Goal: Task Accomplishment & Management: Use online tool/utility

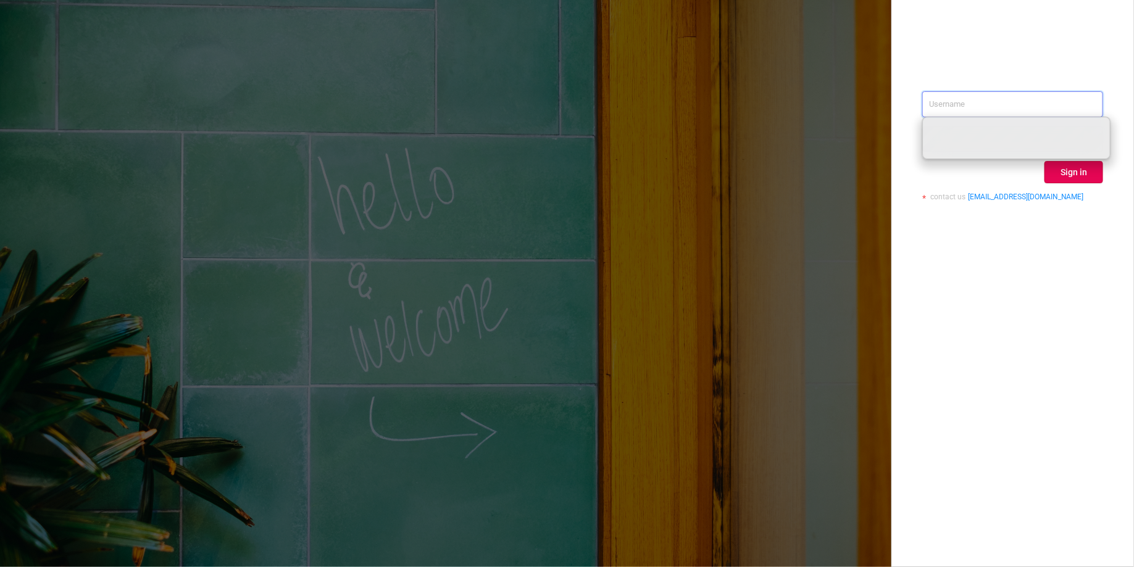
paste input "[PERSON_NAME][EMAIL_ADDRESS][DOMAIN_NAME]"
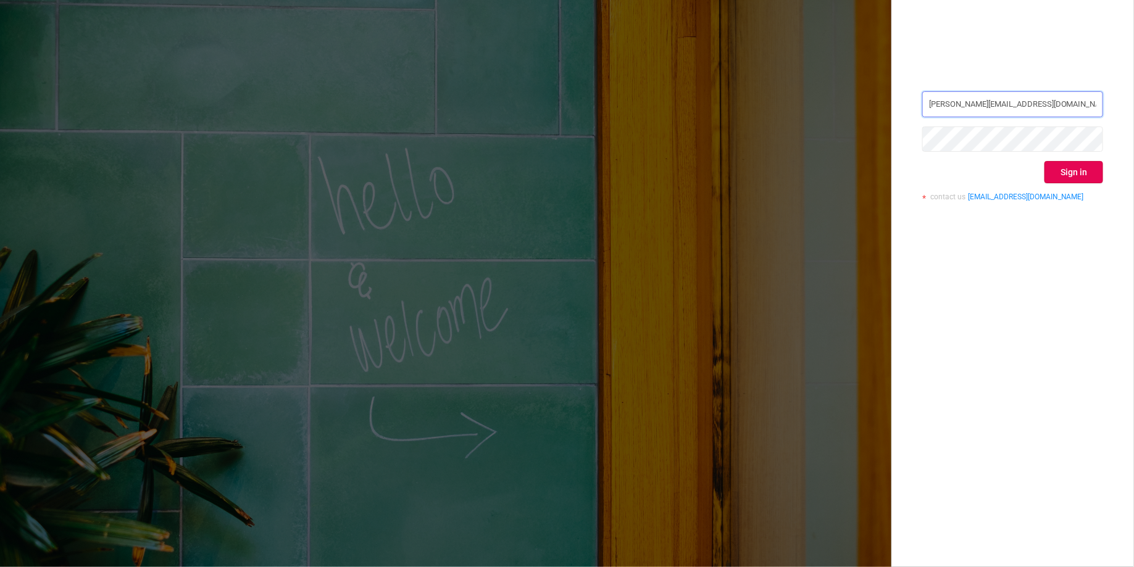
type input "[PERSON_NAME][EMAIL_ADDRESS][DOMAIN_NAME]"
click at [1071, 169] on button "Sign in" at bounding box center [1074, 172] width 59 height 22
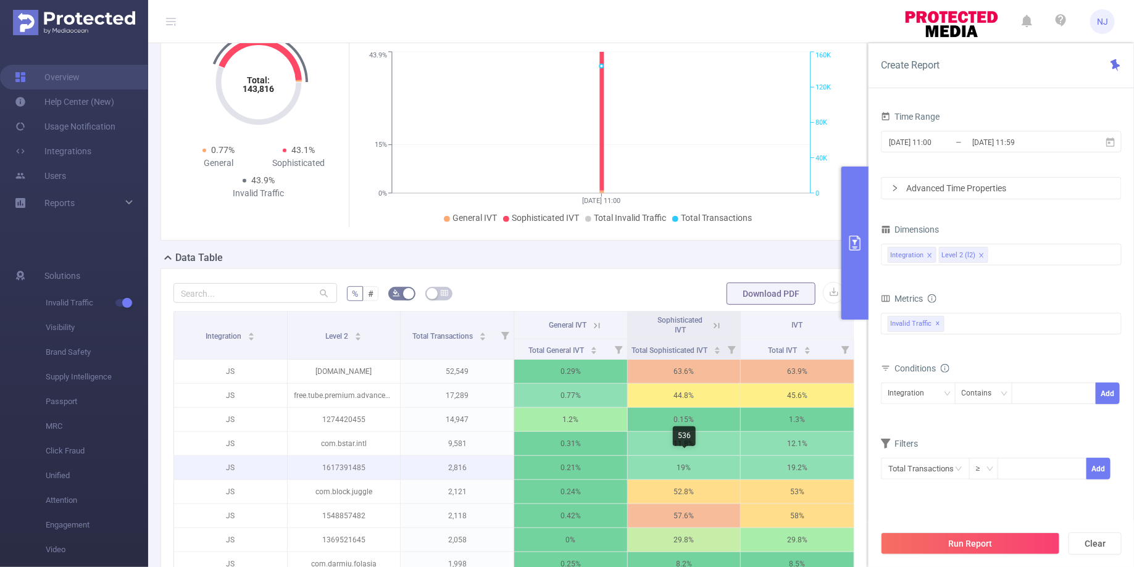
scroll to position [0, 2]
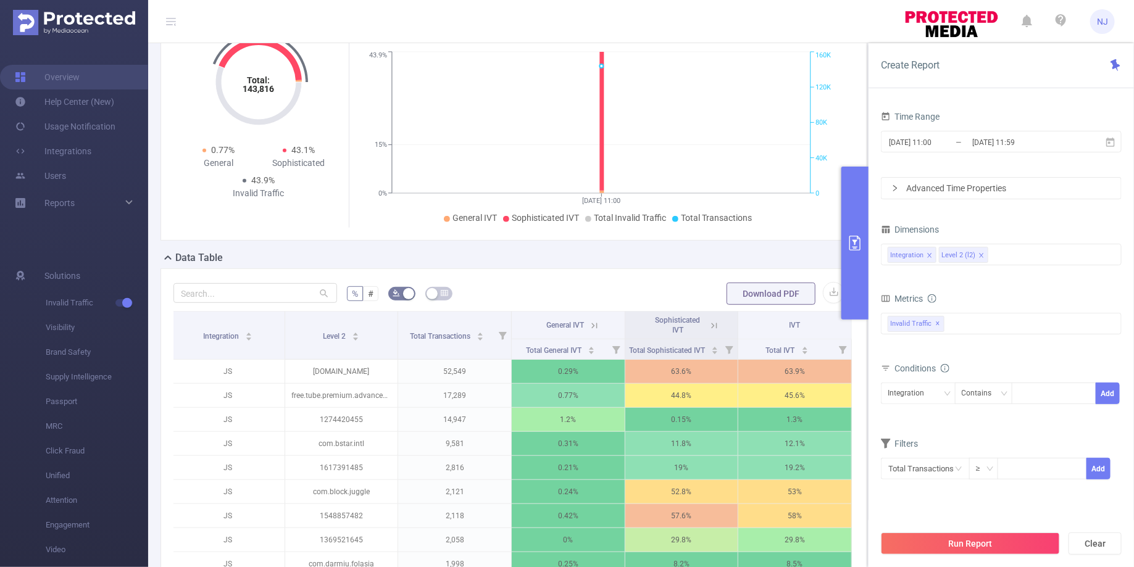
click at [858, 241] on icon "primary" at bounding box center [855, 243] width 15 height 15
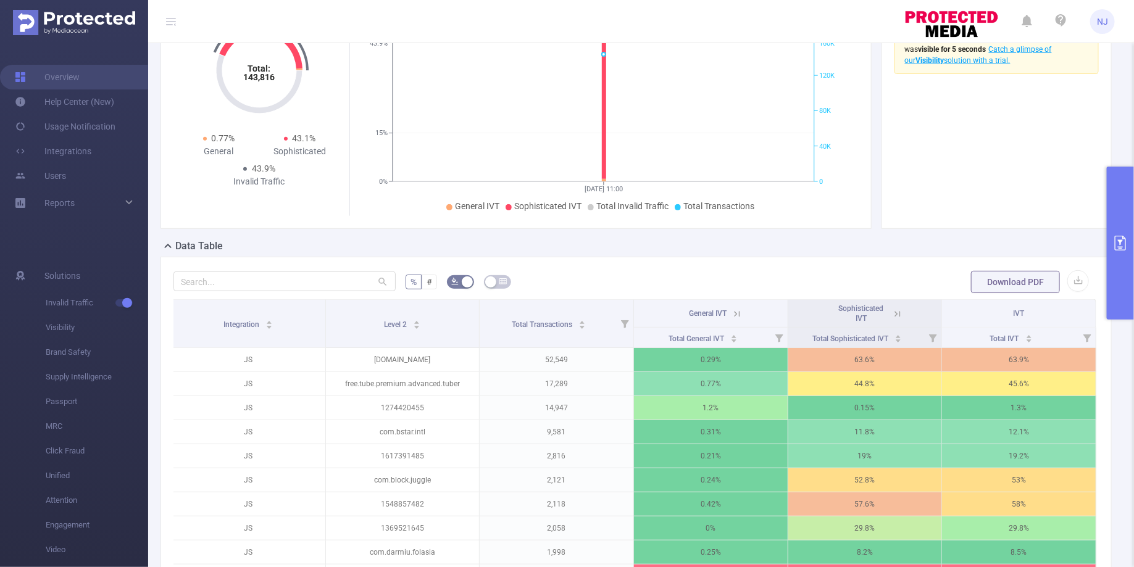
click at [1113, 261] on button "primary" at bounding box center [1120, 243] width 27 height 153
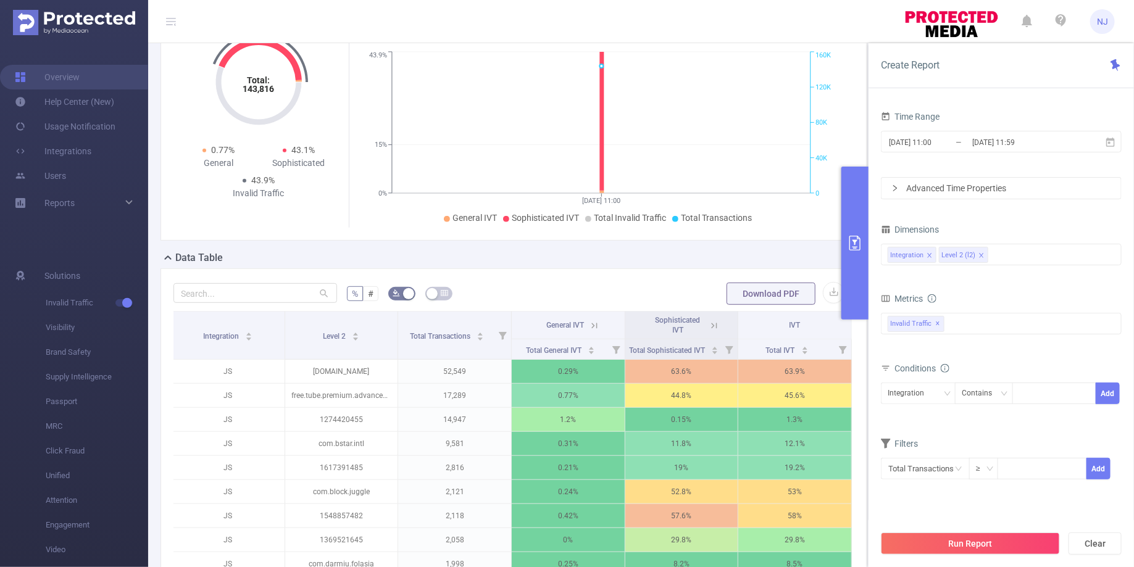
click at [863, 222] on button "primary" at bounding box center [855, 243] width 27 height 153
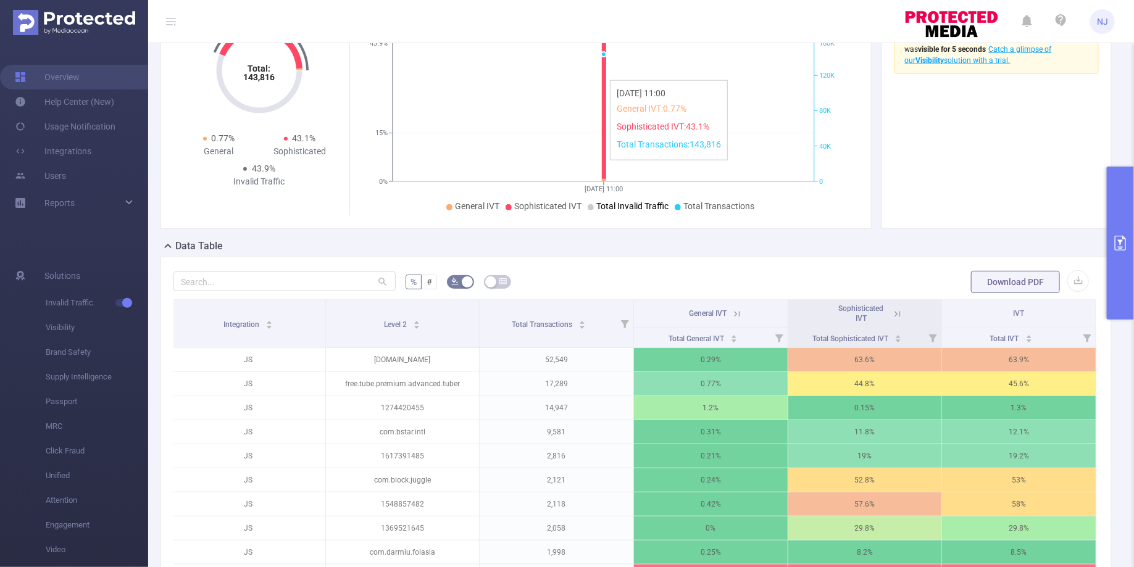
scroll to position [327, 0]
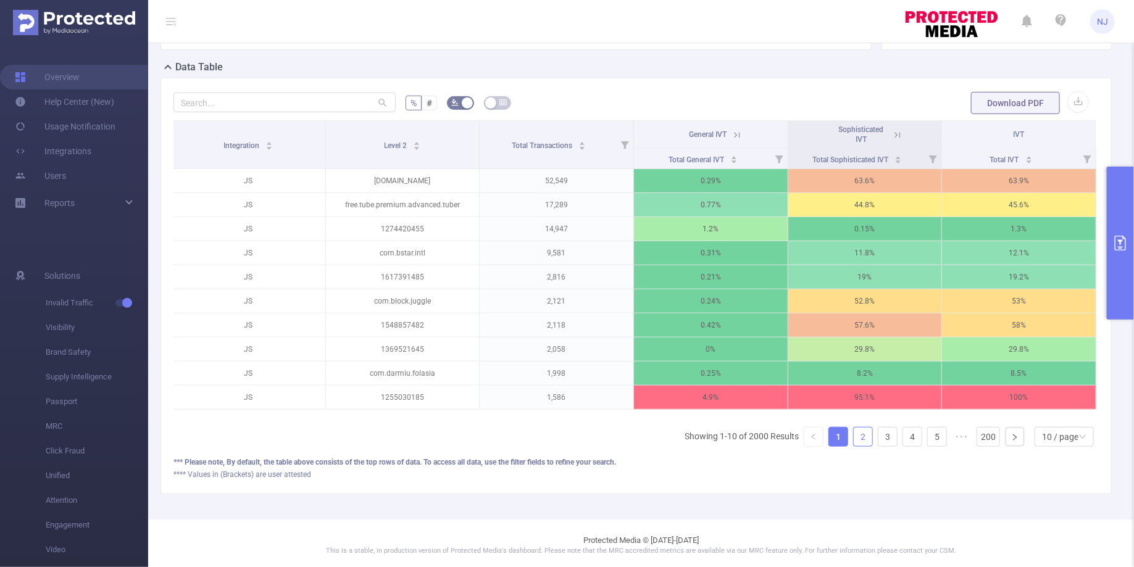
click at [864, 433] on link "2" at bounding box center [863, 437] width 19 height 19
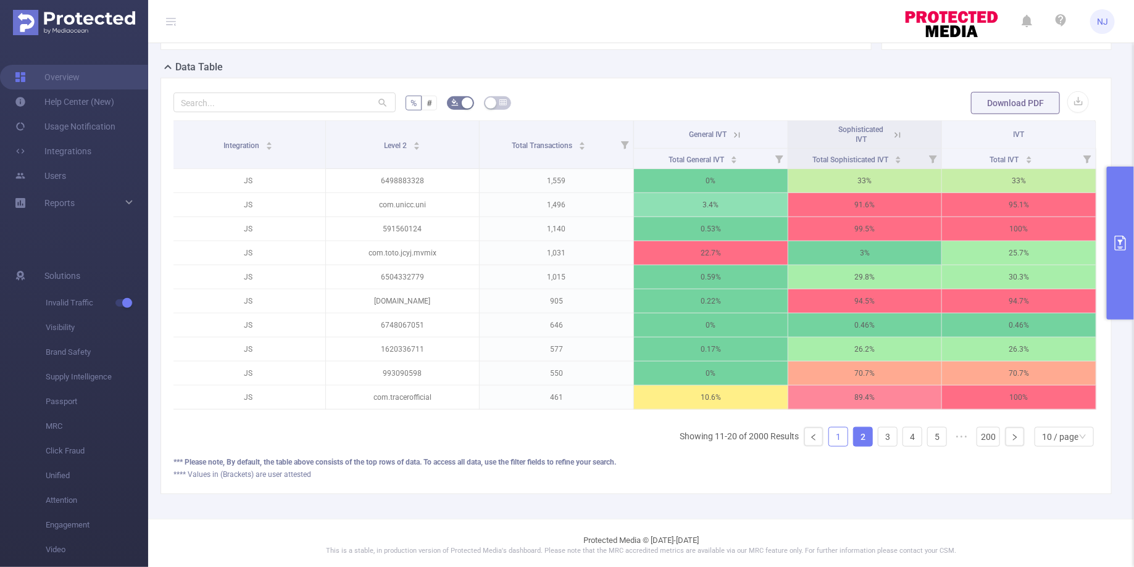
click at [842, 436] on link "1" at bounding box center [838, 437] width 19 height 19
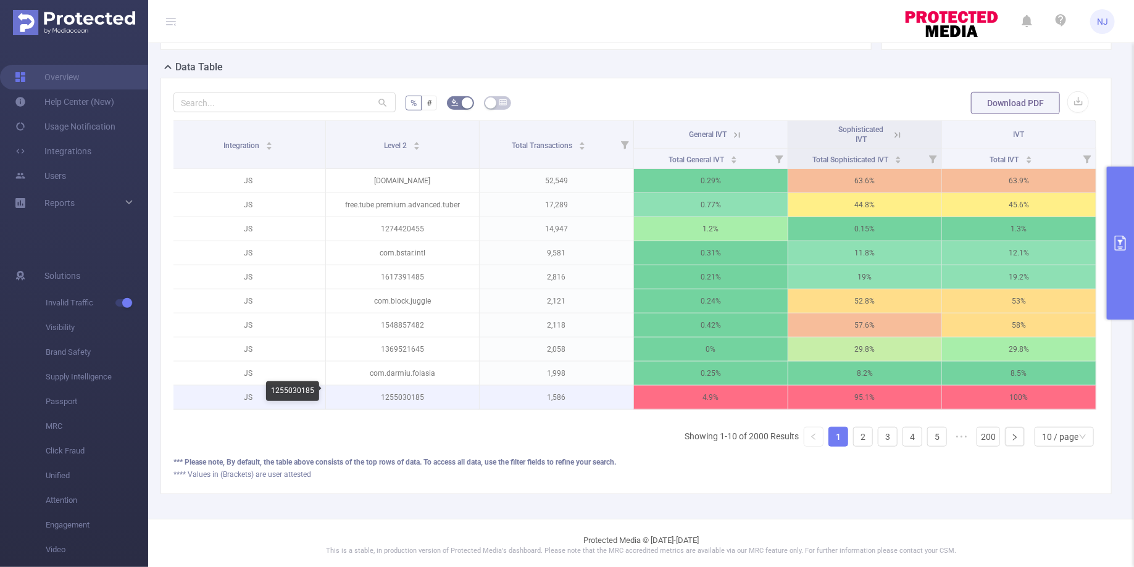
click at [407, 396] on p "1255030185" at bounding box center [403, 397] width 154 height 23
copy p "1255030185"
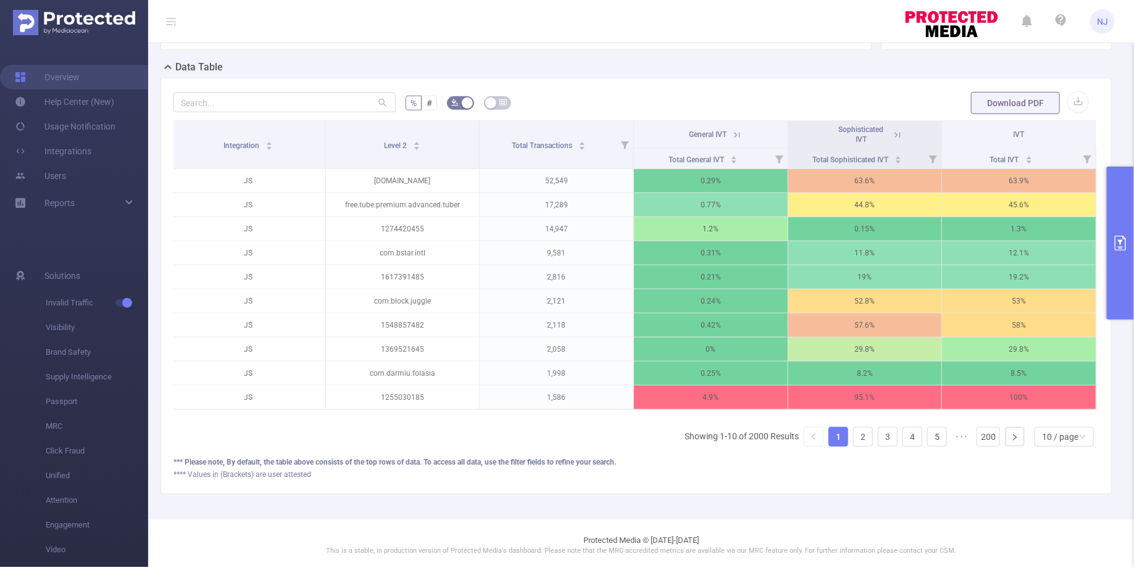
click at [896, 136] on icon at bounding box center [898, 135] width 6 height 6
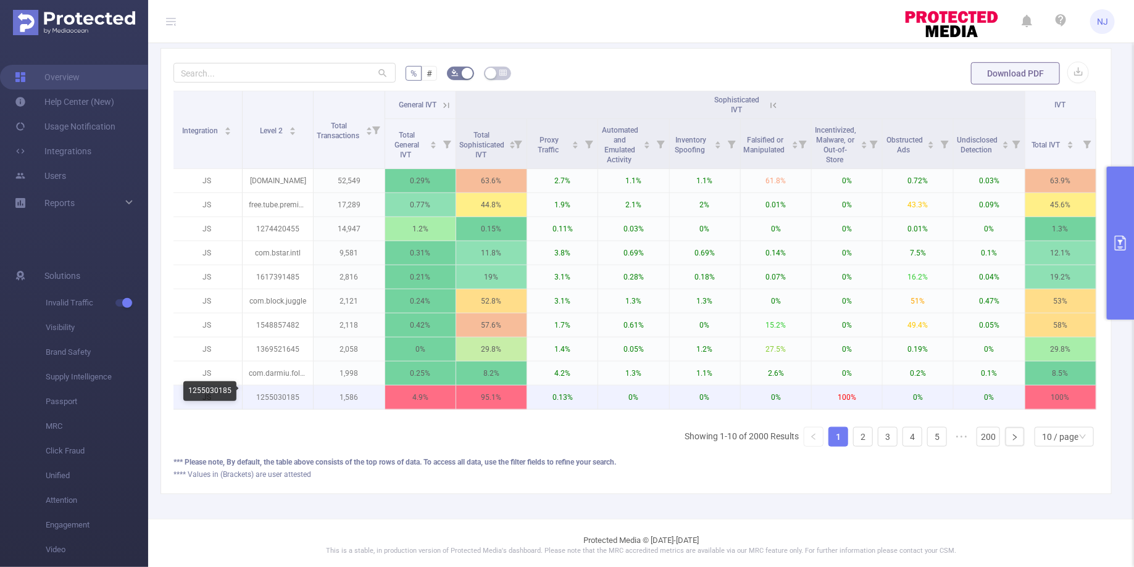
click at [273, 397] on p "1255030185" at bounding box center [278, 397] width 70 height 23
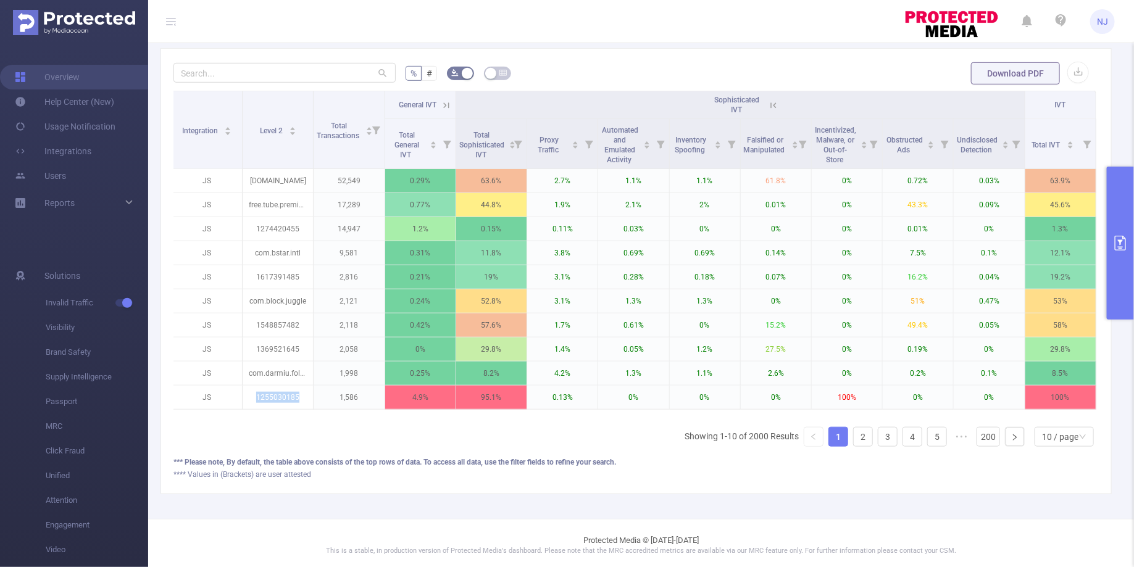
copy p "1255030185"
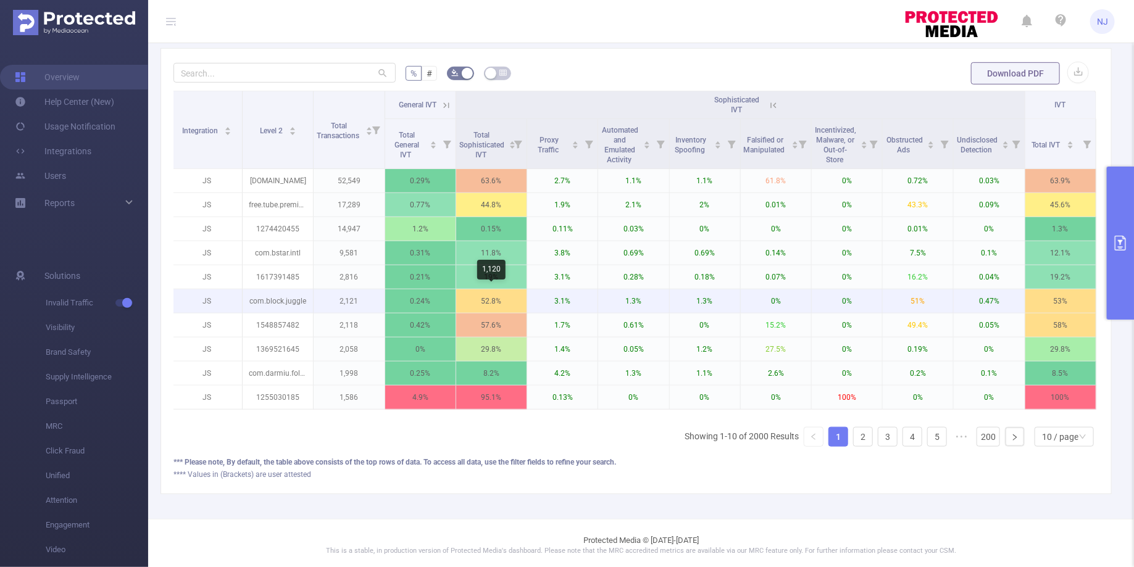
scroll to position [0, 0]
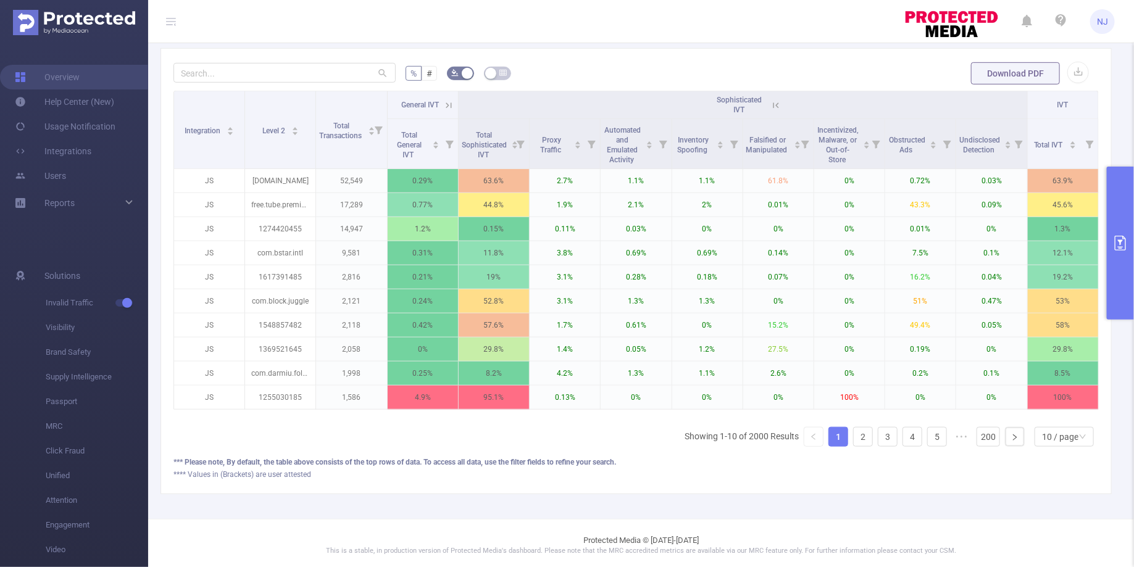
click at [1131, 264] on button "primary" at bounding box center [1120, 243] width 27 height 153
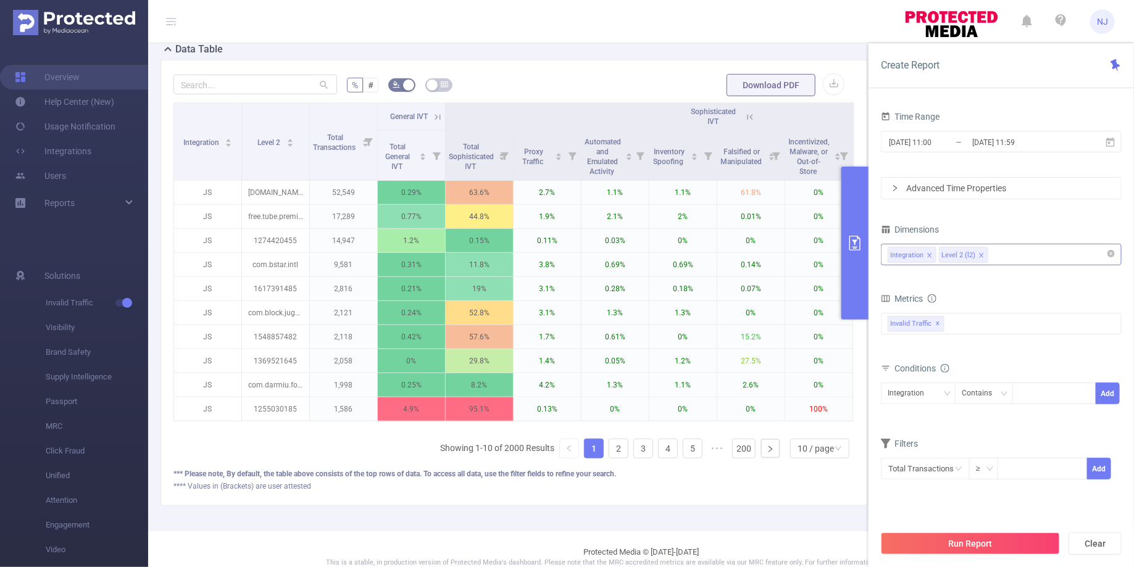
click at [1037, 259] on div "Integration Level 2 (l2)" at bounding box center [1001, 255] width 227 height 20
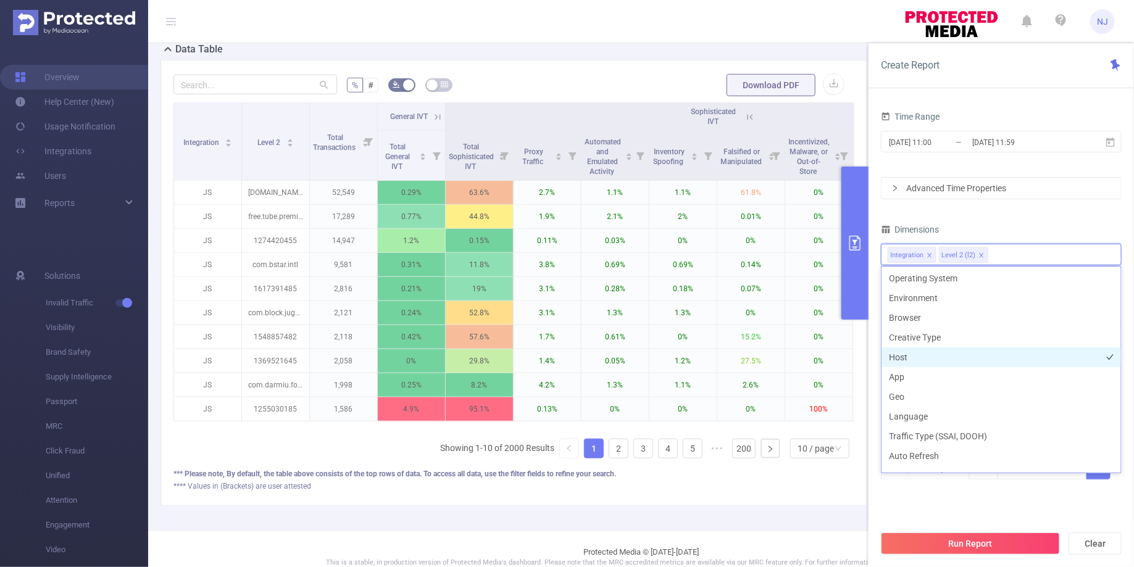
scroll to position [186, 0]
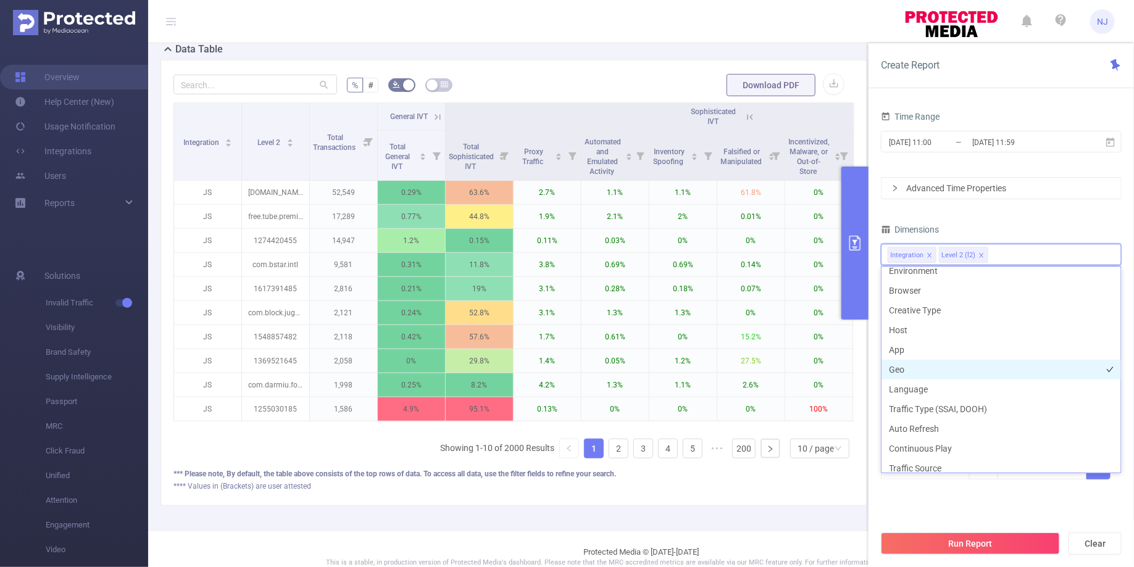
click at [917, 378] on li "Geo" at bounding box center [1002, 370] width 240 height 20
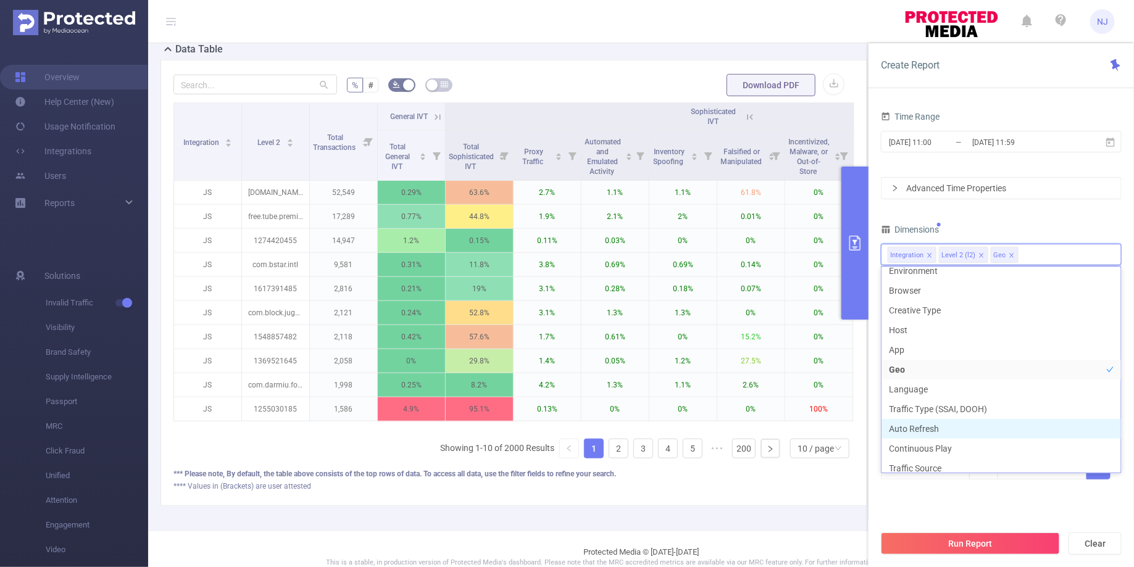
scroll to position [190, 0]
click at [988, 507] on div "Time Range [DATE] 11:00 _ [DATE] 11:59 Advanced Time Properties Dimensions Inte…" at bounding box center [1001, 309] width 241 height 403
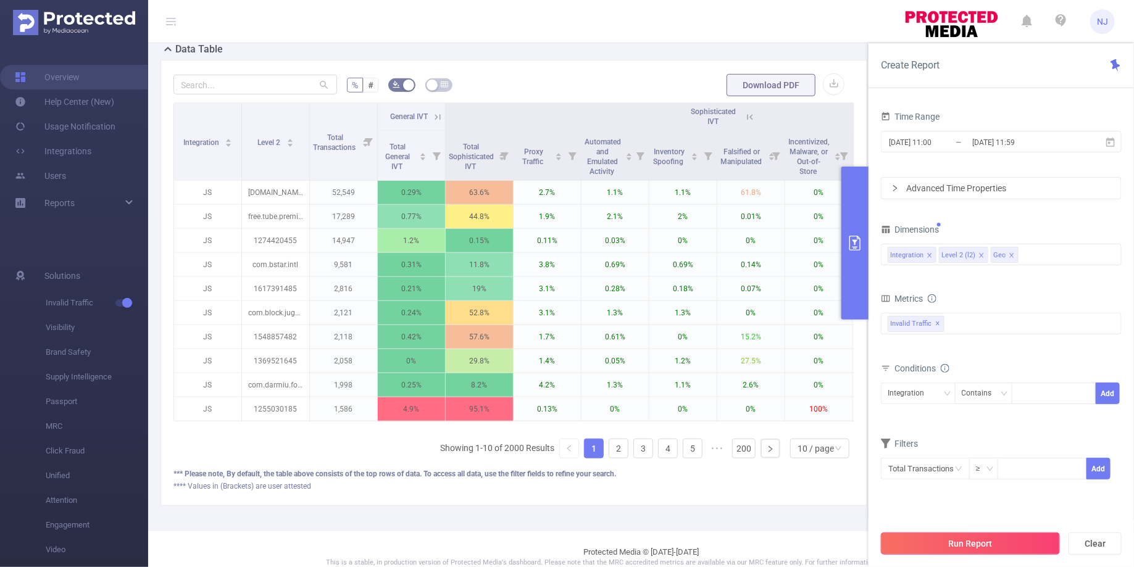
click at [992, 543] on button "Run Report" at bounding box center [970, 544] width 179 height 22
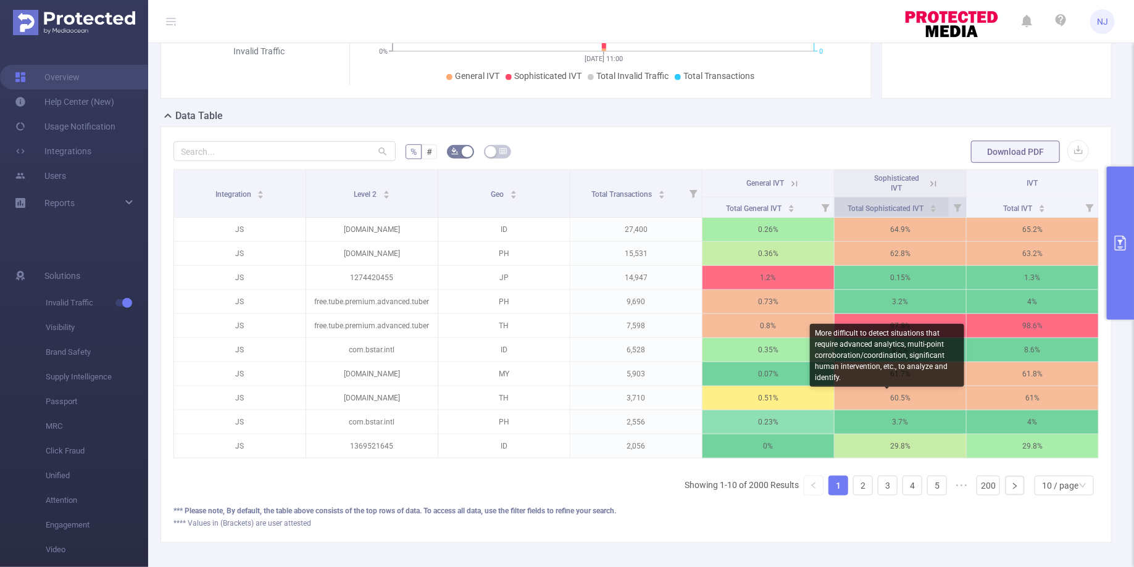
scroll to position [327, 0]
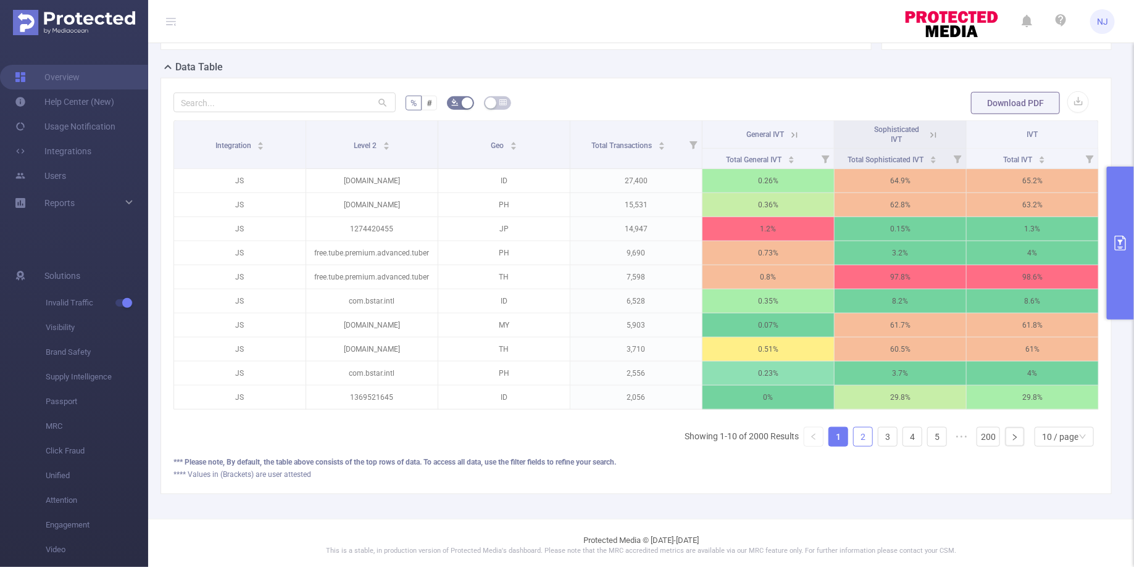
click at [864, 433] on link "2" at bounding box center [863, 437] width 19 height 19
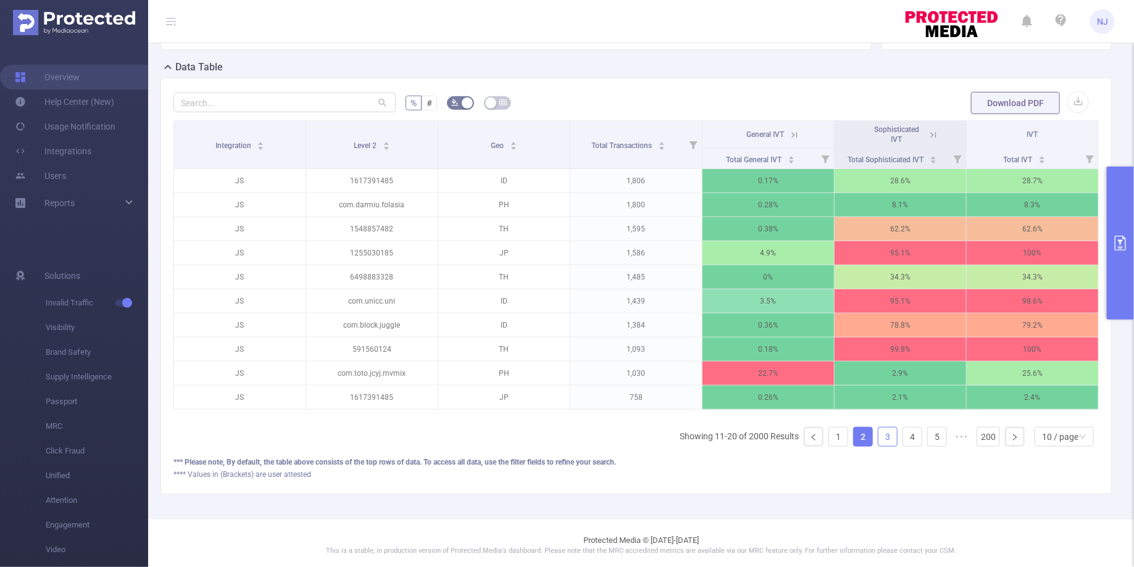
click at [885, 432] on link "3" at bounding box center [888, 437] width 19 height 19
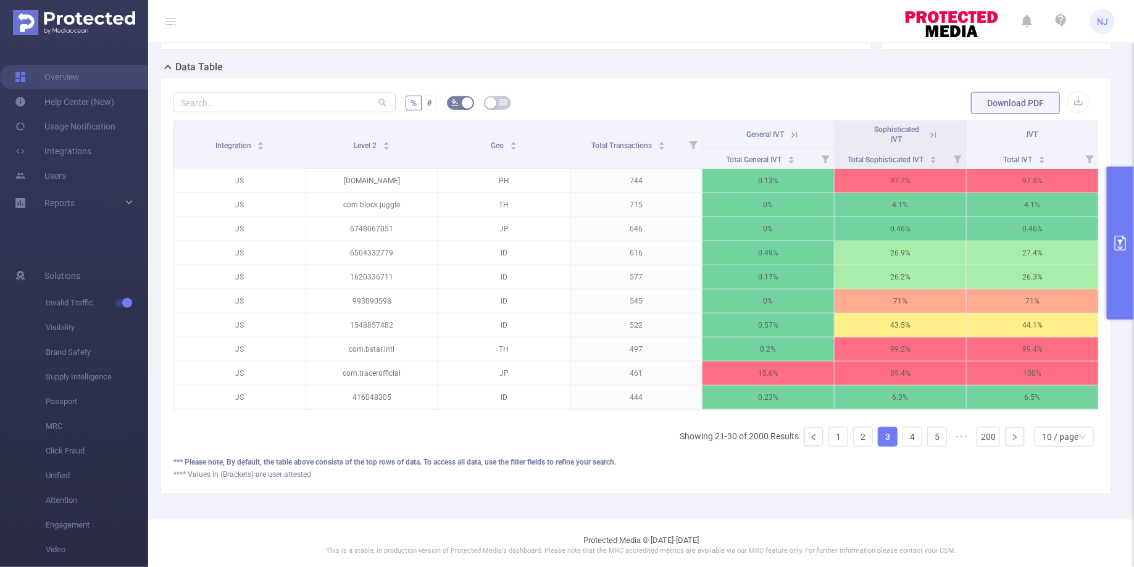
click at [842, 445] on div "Integration Level 2 Geo Total Transactions General IVT Sophisticated IVT IVT To…" at bounding box center [637, 288] width 926 height 337
click at [838, 437] on link "1" at bounding box center [838, 437] width 19 height 19
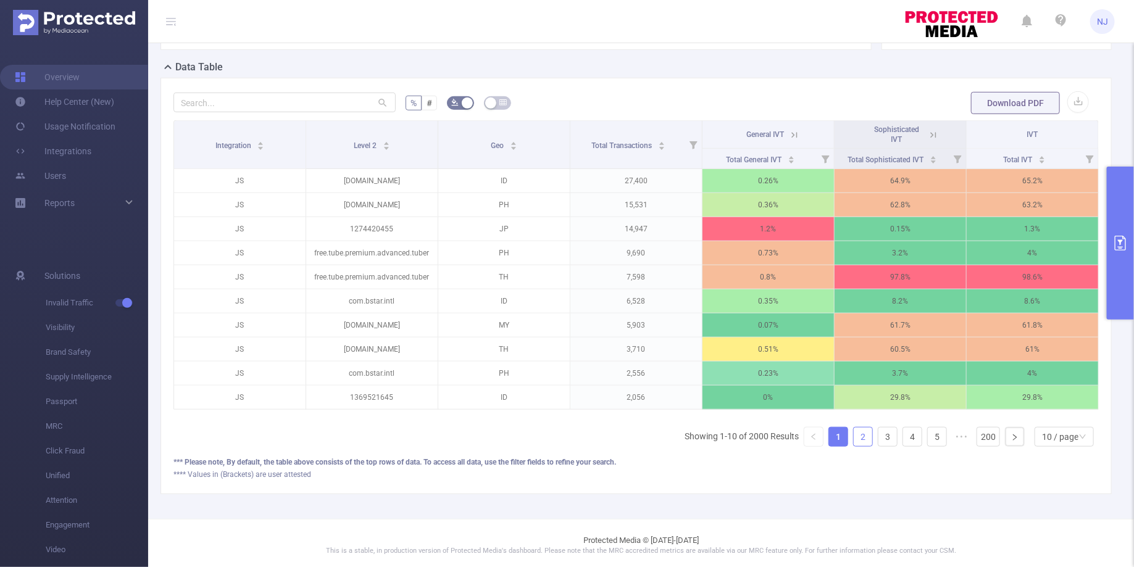
click at [864, 432] on link "2" at bounding box center [863, 437] width 19 height 19
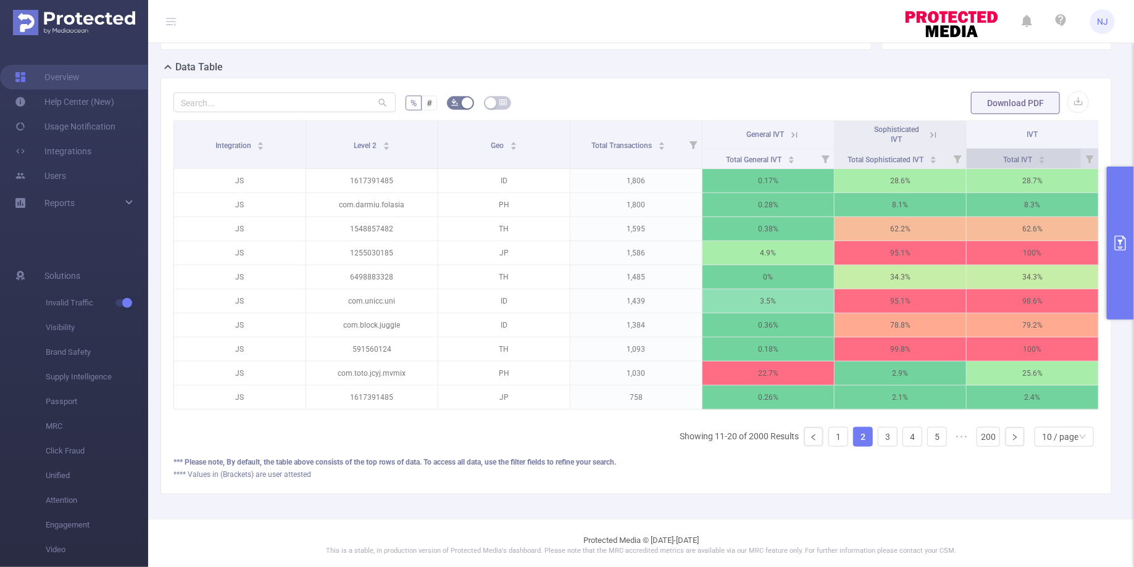
scroll to position [0, 2]
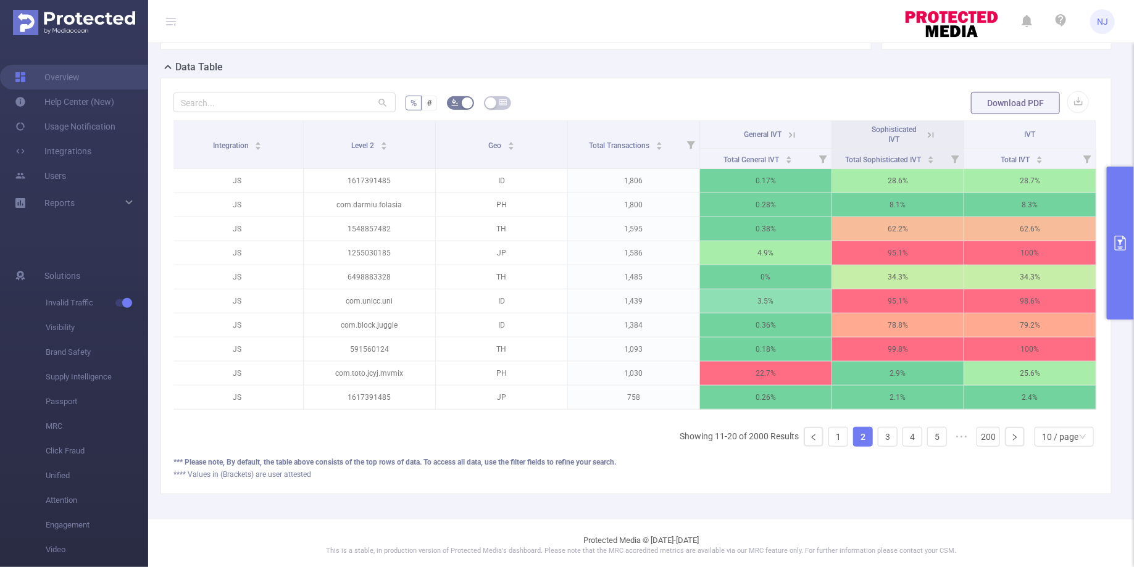
click at [932, 136] on icon at bounding box center [931, 135] width 11 height 11
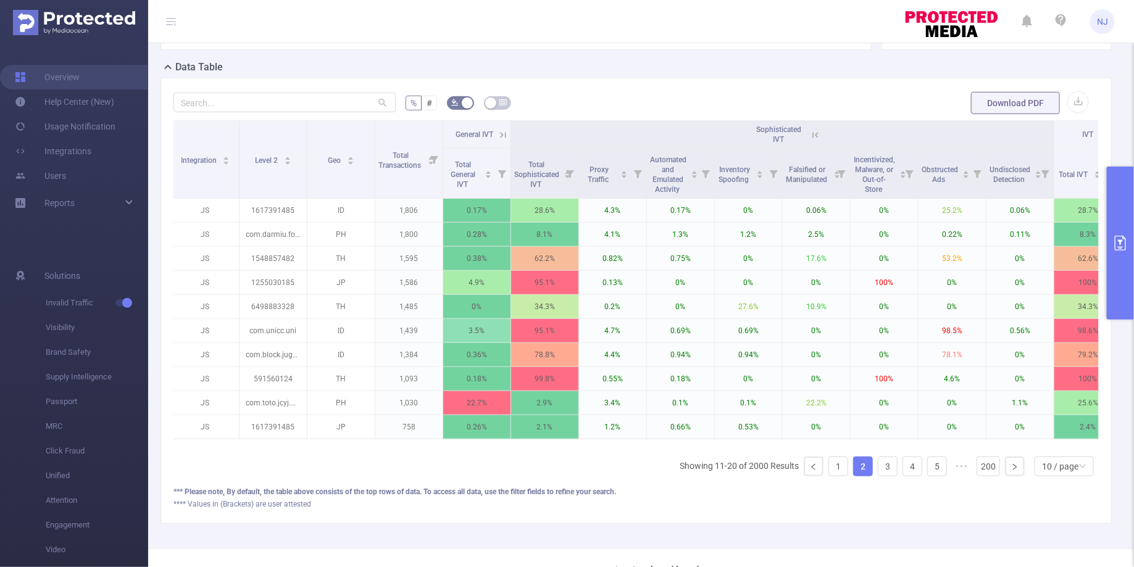
scroll to position [357, 0]
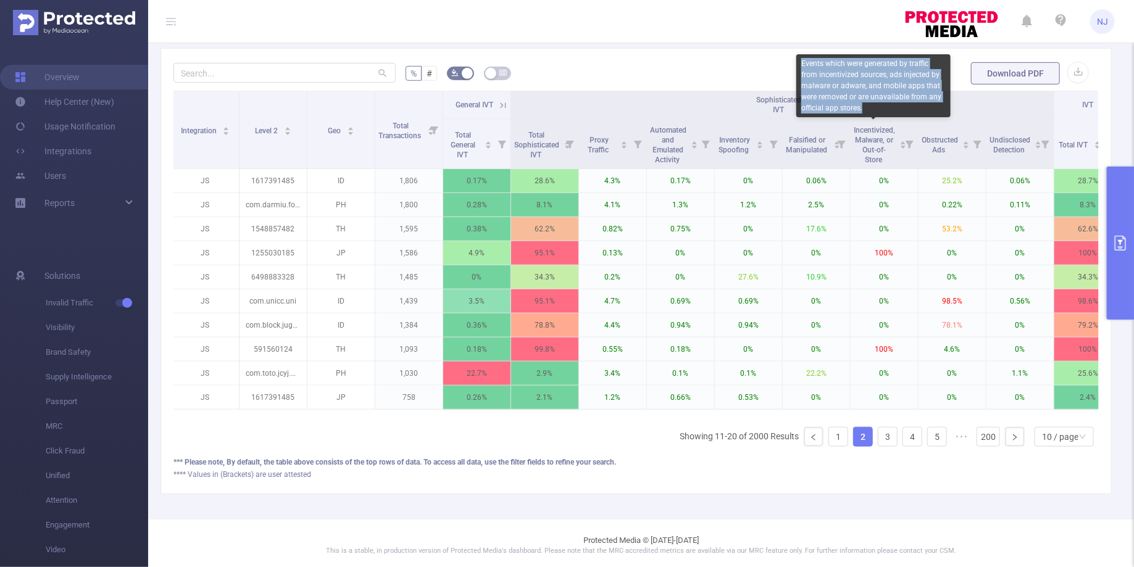
copy div "Events which were generated by traffic from incentivized sources, ads injected …"
drag, startPoint x: 872, startPoint y: 107, endPoint x: 803, endPoint y: 64, distance: 81.6
click at [803, 64] on div "Events which were generated by traffic from incentivized sources, ads injected …" at bounding box center [874, 85] width 154 height 63
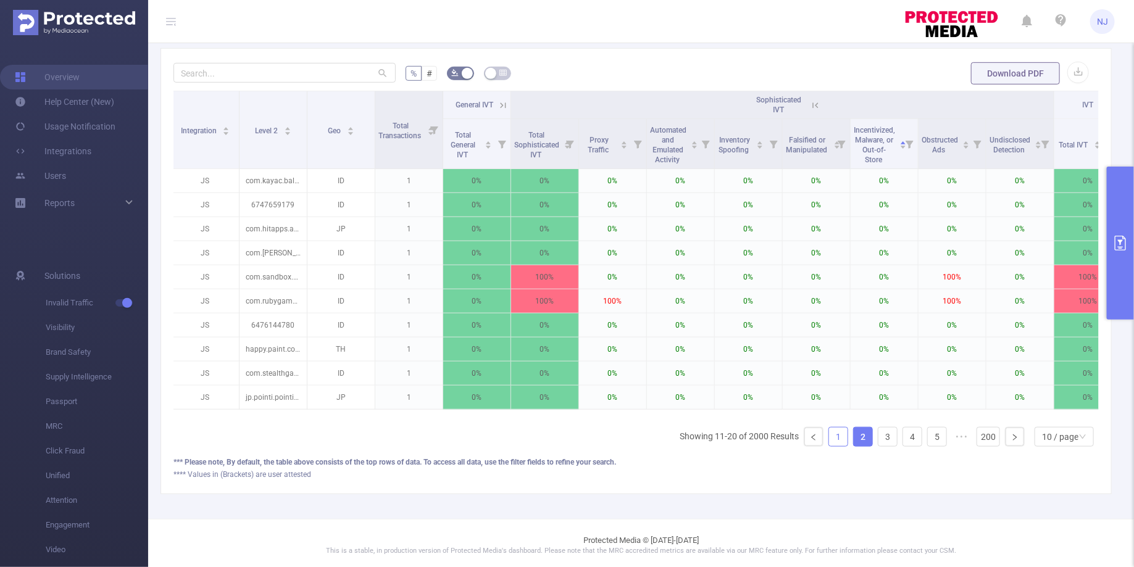
click at [840, 430] on link "1" at bounding box center [838, 437] width 19 height 19
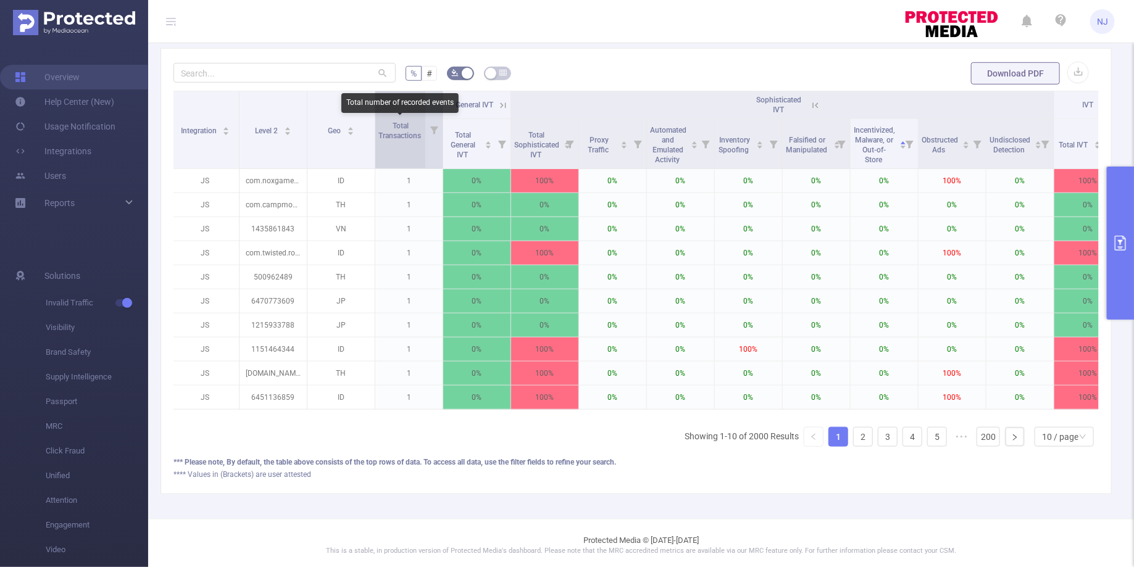
click at [401, 129] on span "Total Transactions" at bounding box center [401, 130] width 44 height 22
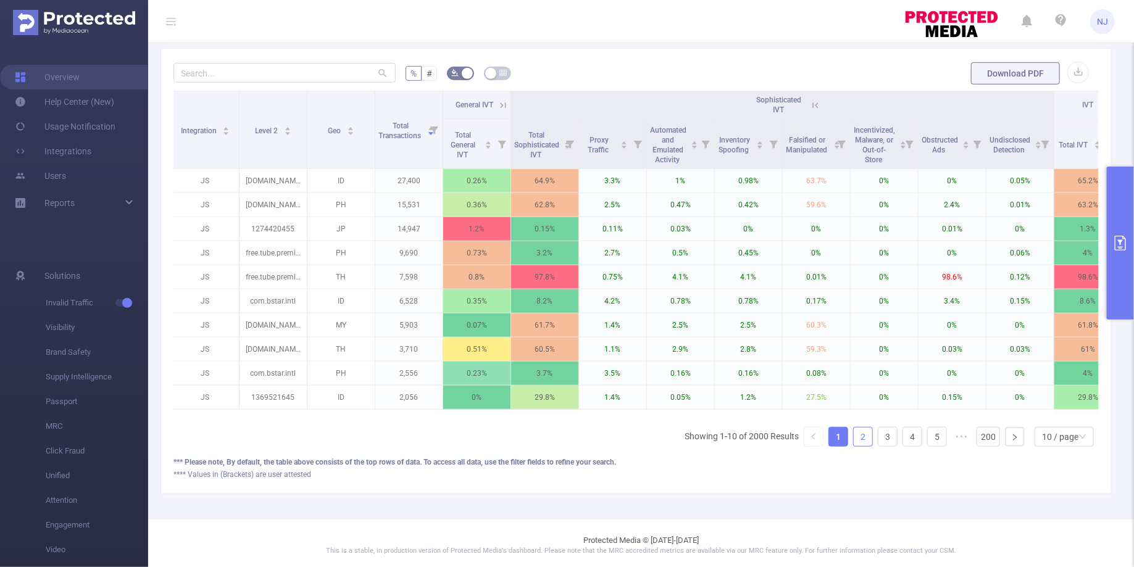
click at [863, 428] on link "2" at bounding box center [863, 437] width 19 height 19
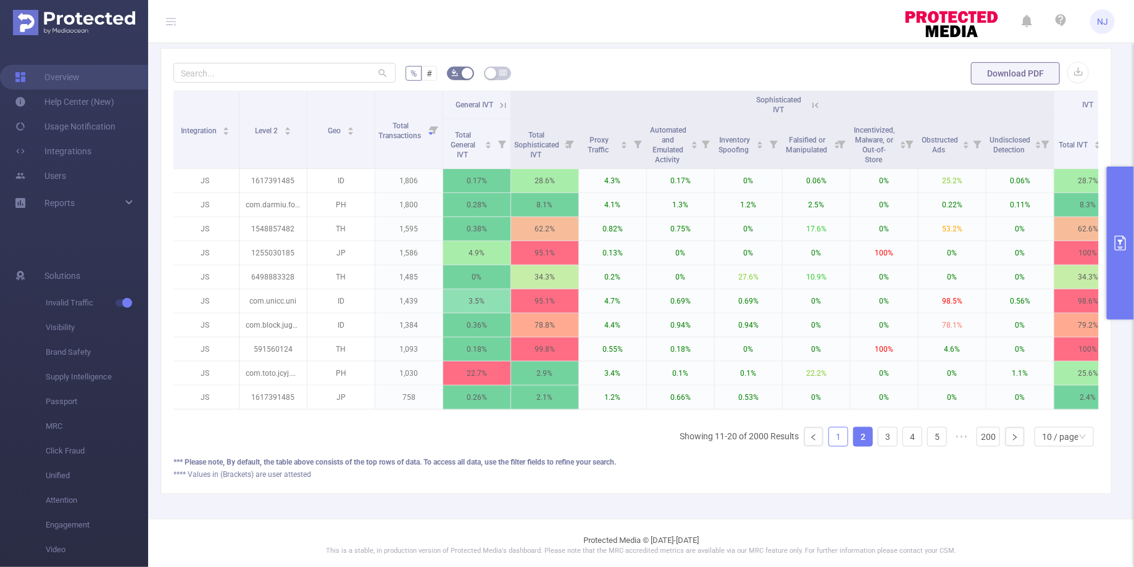
click at [836, 433] on link "1" at bounding box center [838, 437] width 19 height 19
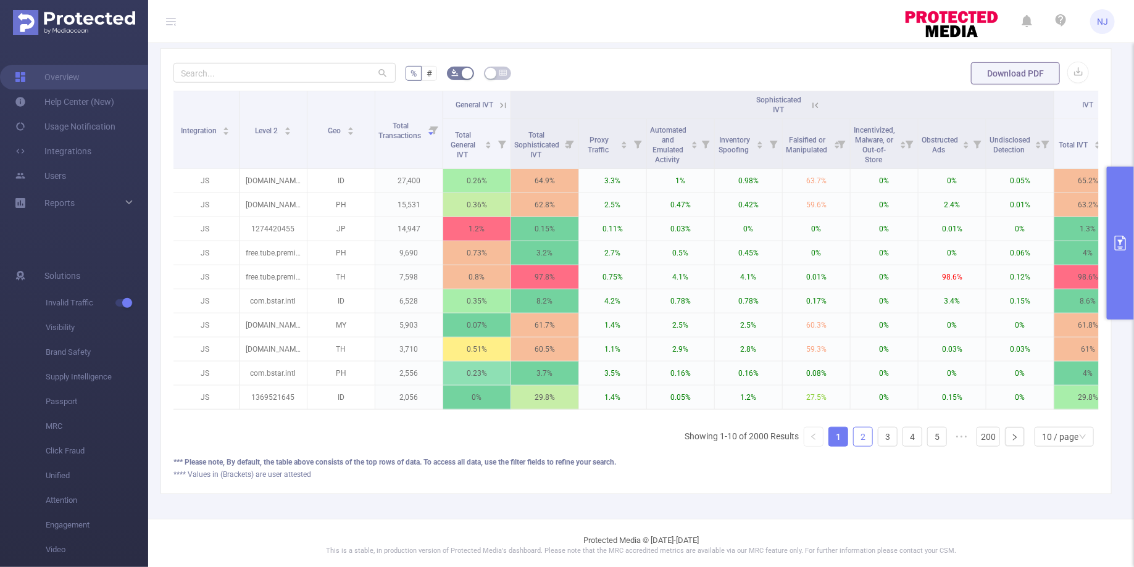
click at [862, 434] on link "2" at bounding box center [863, 437] width 19 height 19
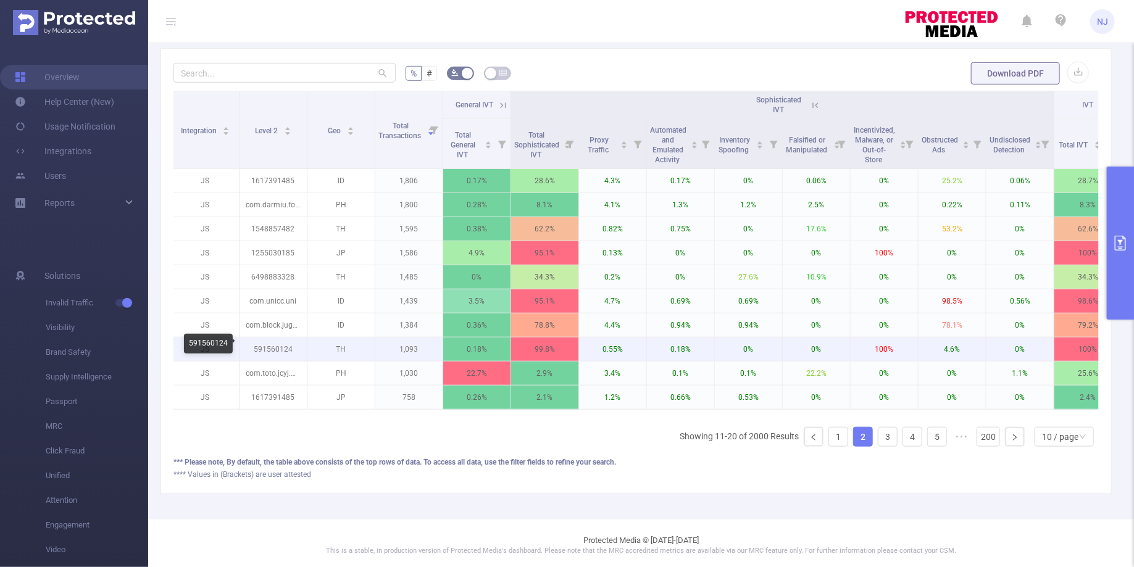
click at [271, 348] on p "591560124" at bounding box center [273, 349] width 67 height 23
copy p "591560124"
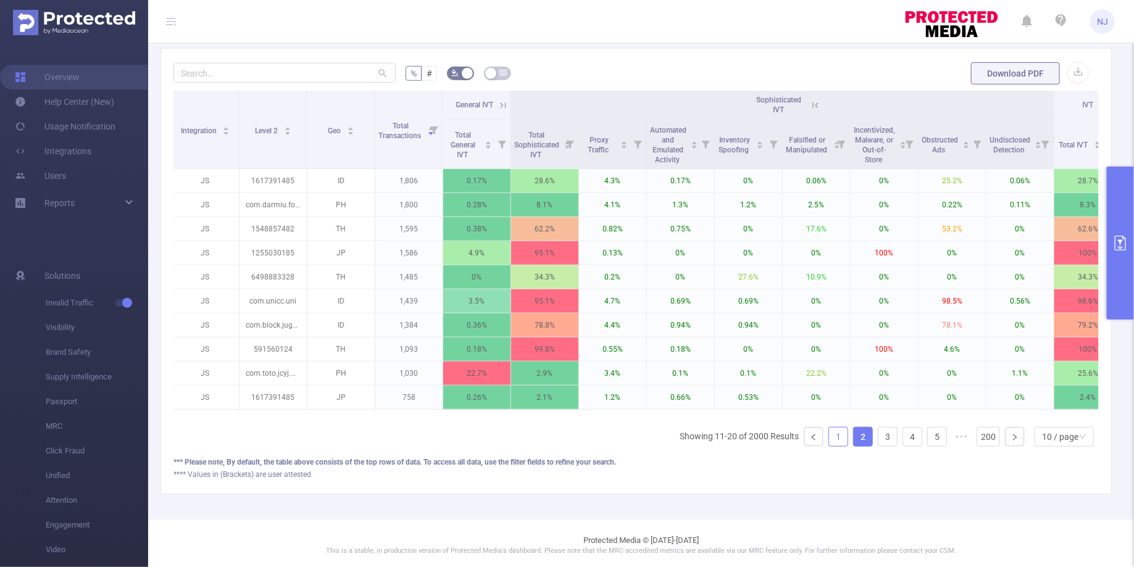
click at [837, 433] on link "1" at bounding box center [838, 437] width 19 height 19
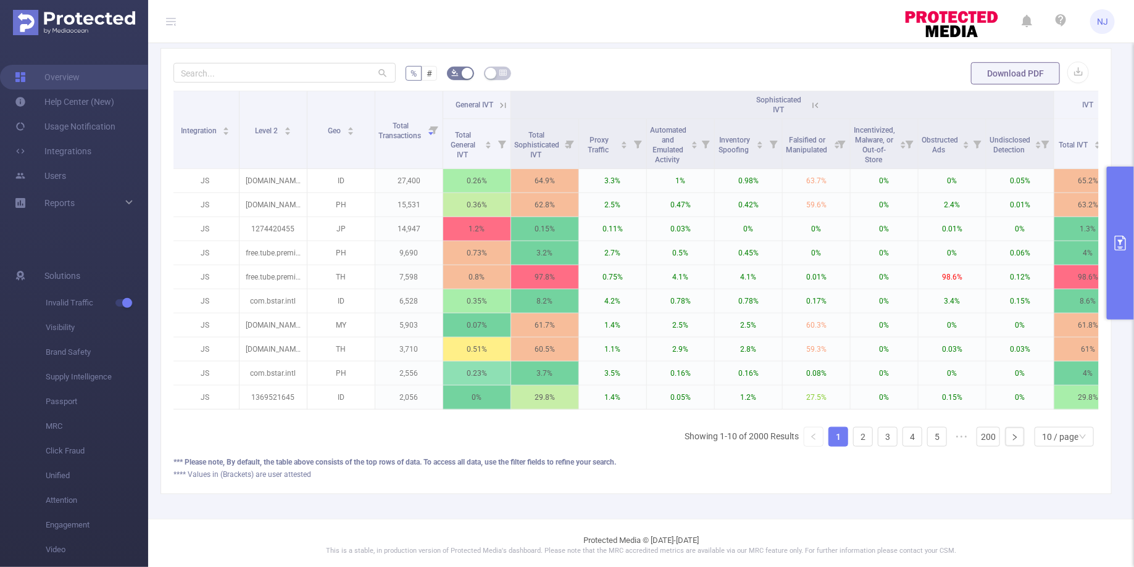
click at [875, 437] on ul "Showing 1-10 of 2000 Results 1 2 3 4 5 ••• 200 10 / page" at bounding box center [892, 437] width 414 height 20
click at [865, 436] on link "2" at bounding box center [863, 437] width 19 height 19
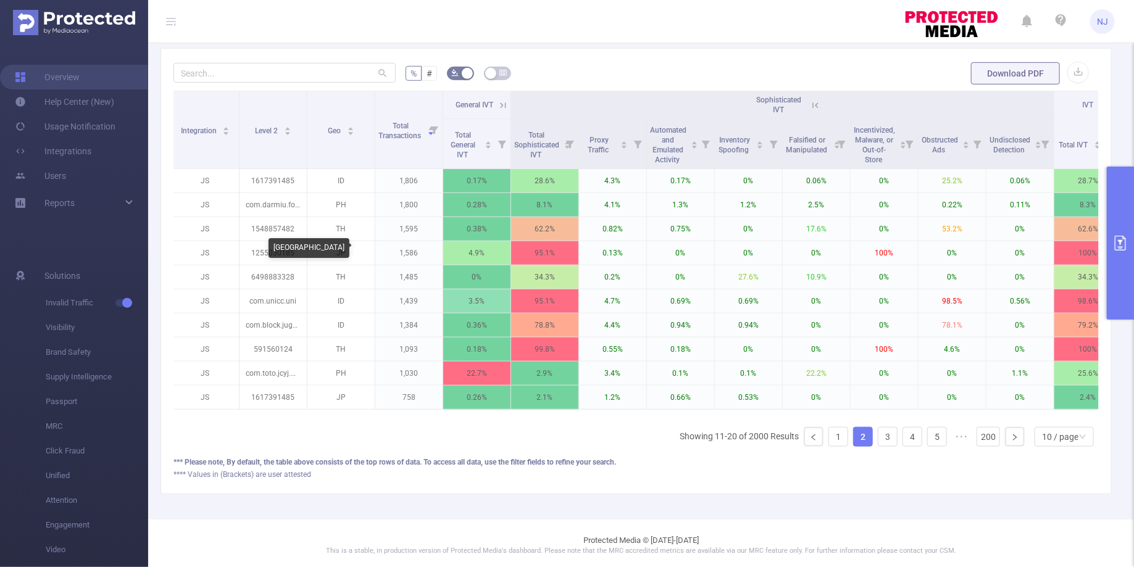
click at [283, 245] on div "[GEOGRAPHIC_DATA]" at bounding box center [309, 248] width 81 height 20
copy div "[GEOGRAPHIC_DATA]"
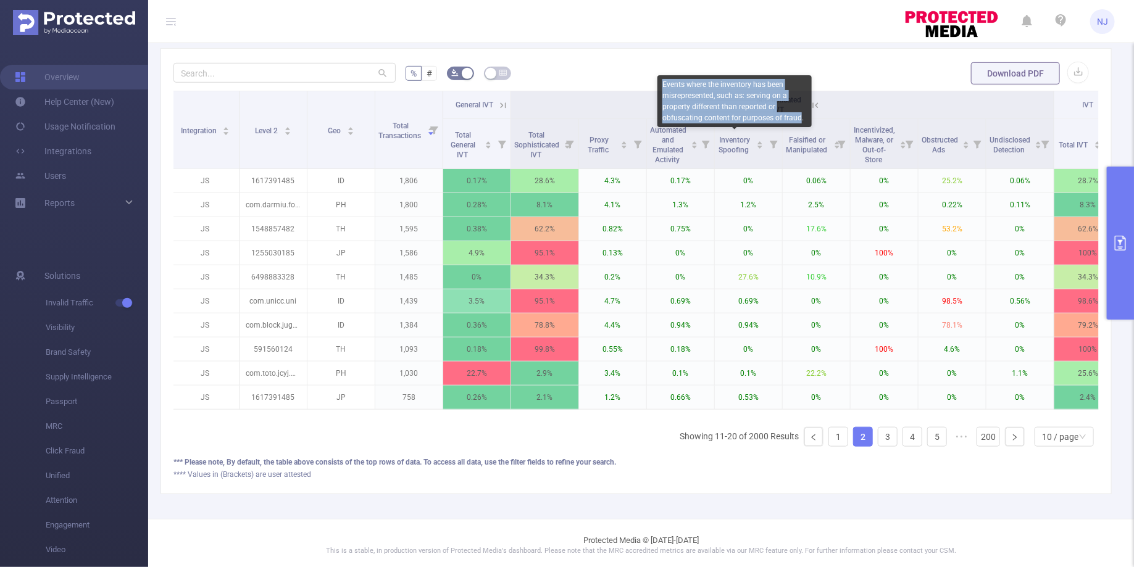
drag, startPoint x: 800, startPoint y: 114, endPoint x: 662, endPoint y: 86, distance: 141.1
click at [662, 86] on div "Events where the inventory has been misrepresented, such as: serving on a prope…" at bounding box center [735, 101] width 154 height 52
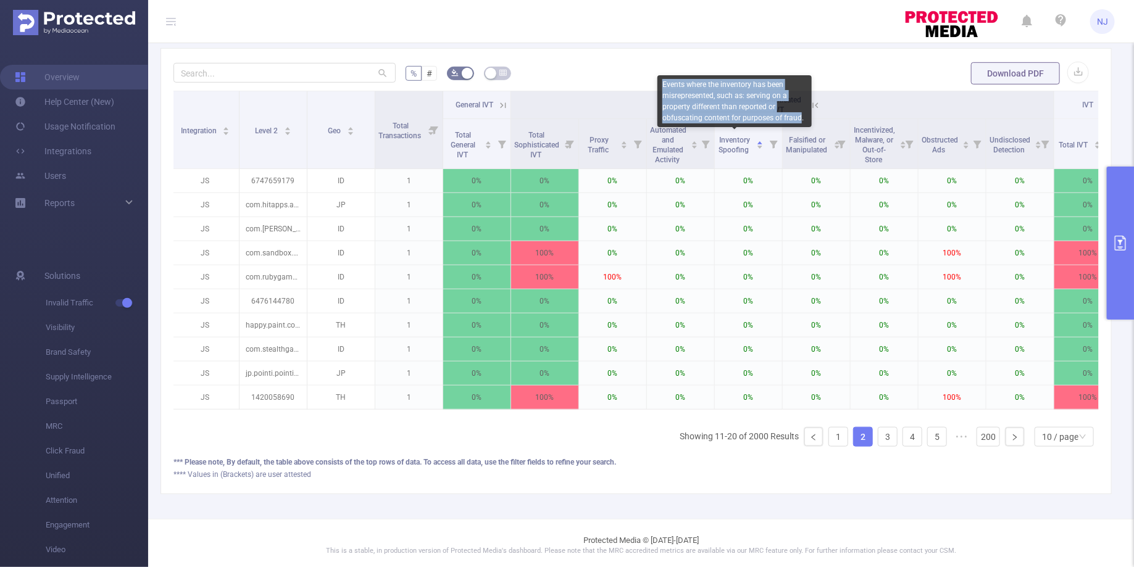
copy div "Events where the inventory has been misrepresented, such as: serving on a prope…"
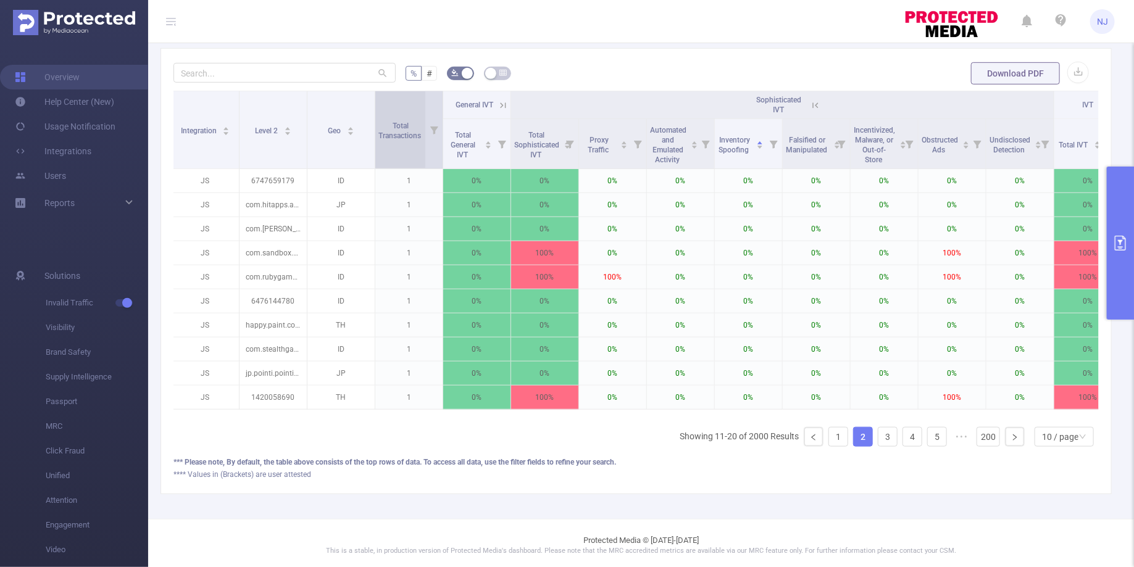
click at [409, 141] on div "Total Transactions" at bounding box center [407, 130] width 56 height 22
click at [429, 131] on icon at bounding box center [433, 129] width 17 height 77
click at [395, 134] on span "Total Transactions" at bounding box center [401, 131] width 44 height 19
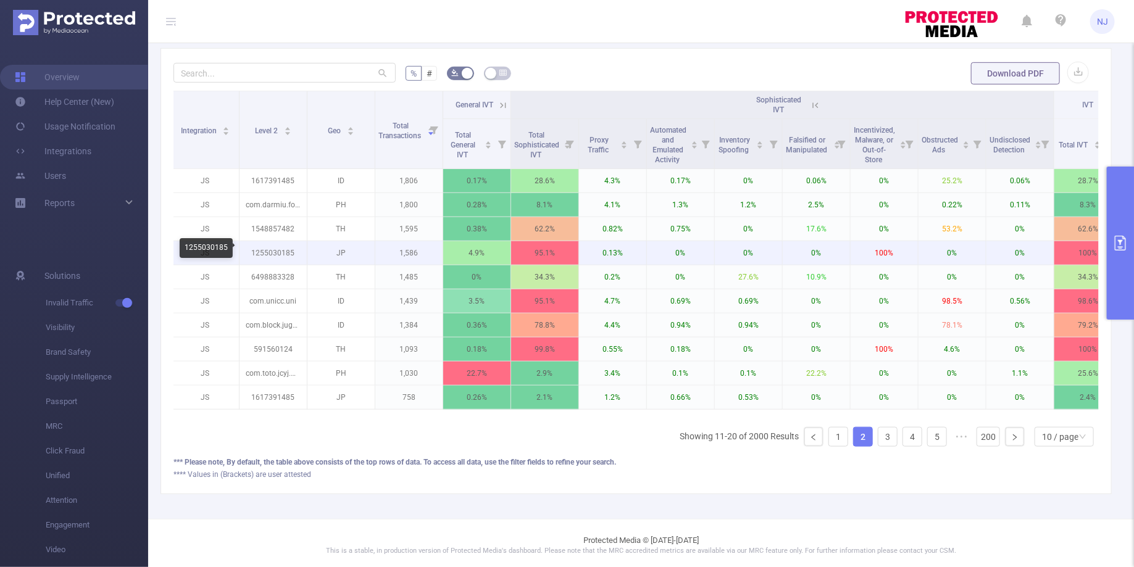
click at [263, 245] on p "1255030185" at bounding box center [273, 252] width 67 height 23
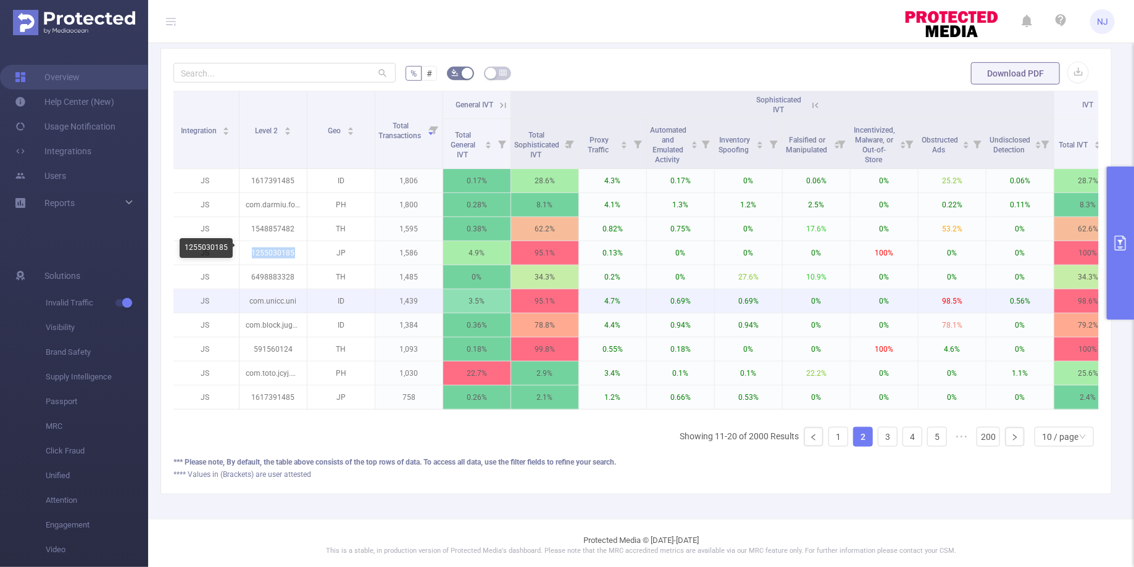
copy p "1255030185"
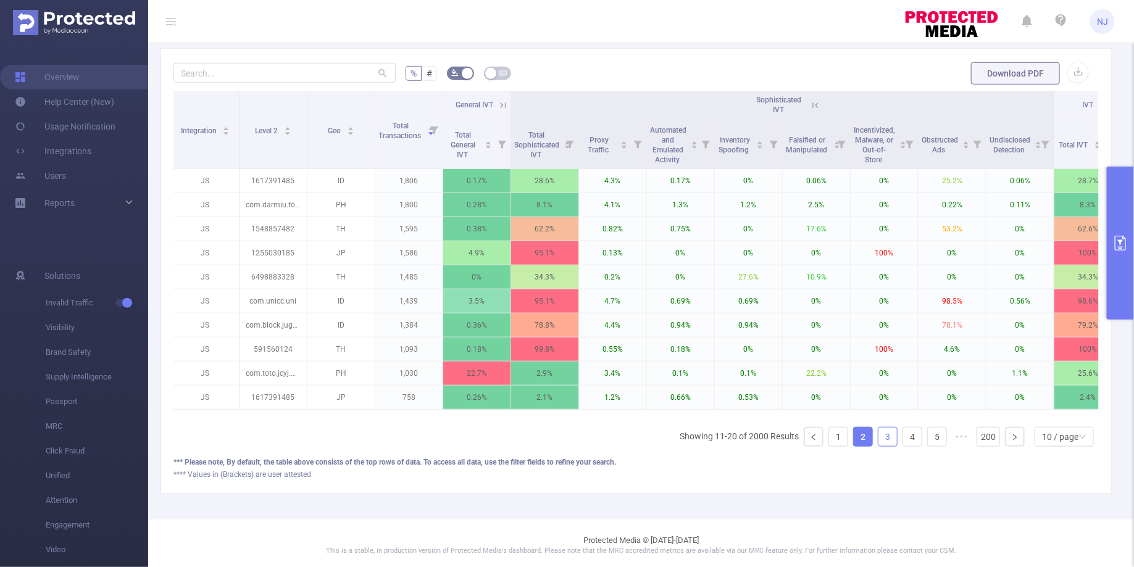
click at [889, 433] on link "3" at bounding box center [888, 437] width 19 height 19
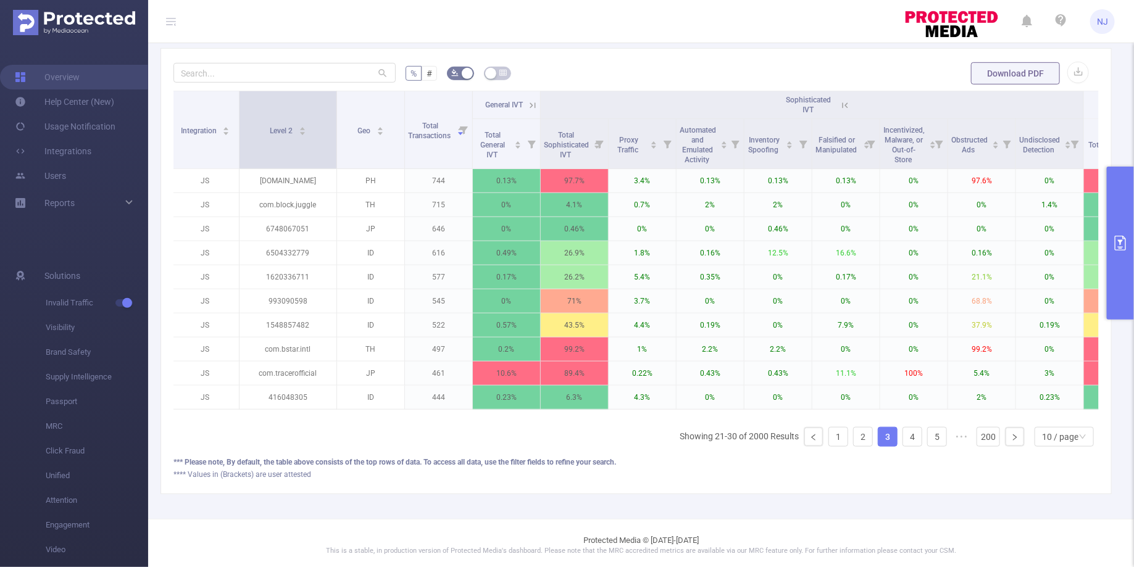
drag, startPoint x: 304, startPoint y: 128, endPoint x: 398, endPoint y: 162, distance: 100.4
click at [340, 162] on span at bounding box center [336, 129] width 6 height 77
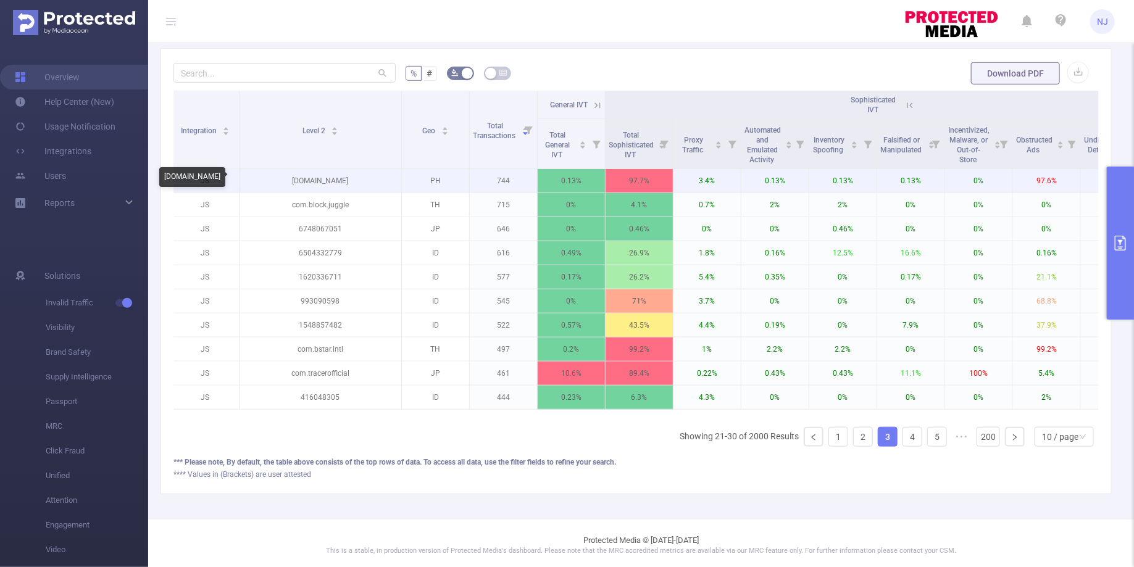
drag, startPoint x: 366, startPoint y: 177, endPoint x: 280, endPoint y: 177, distance: 86.4
click at [280, 177] on p "[DOMAIN_NAME]" at bounding box center [321, 180] width 162 height 23
copy p "[DOMAIN_NAME]"
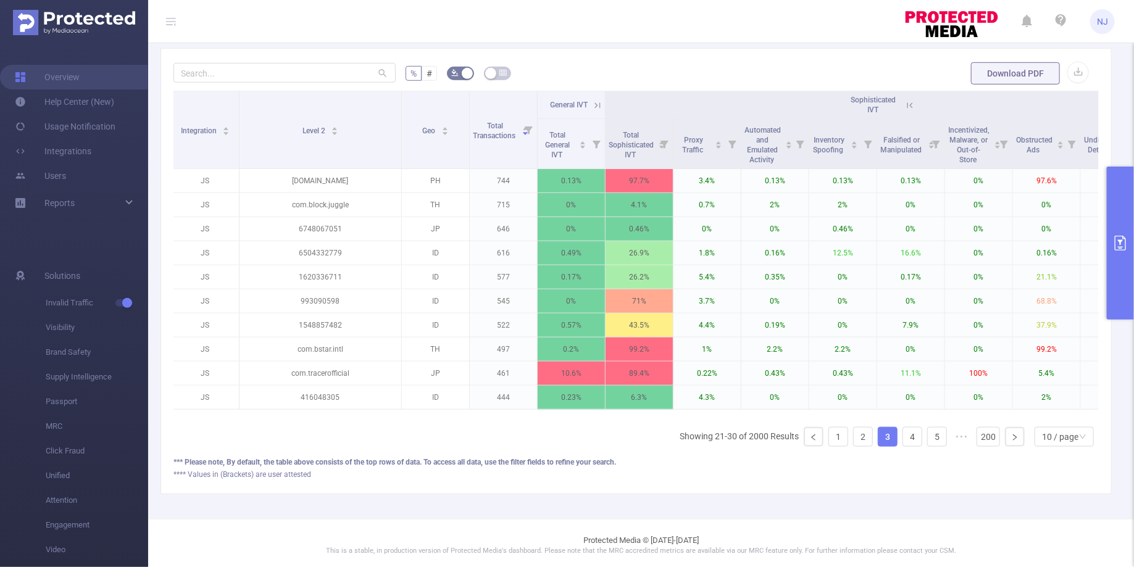
click at [1124, 240] on icon "primary" at bounding box center [1120, 243] width 15 height 15
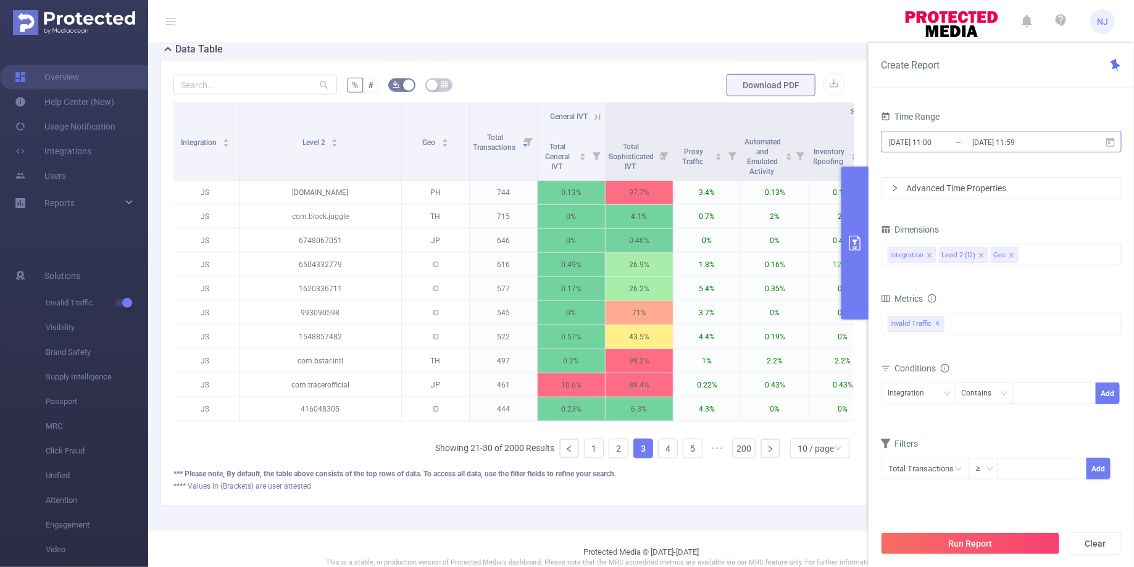
click at [1029, 146] on input "[DATE] 11:59" at bounding box center [1021, 142] width 100 height 17
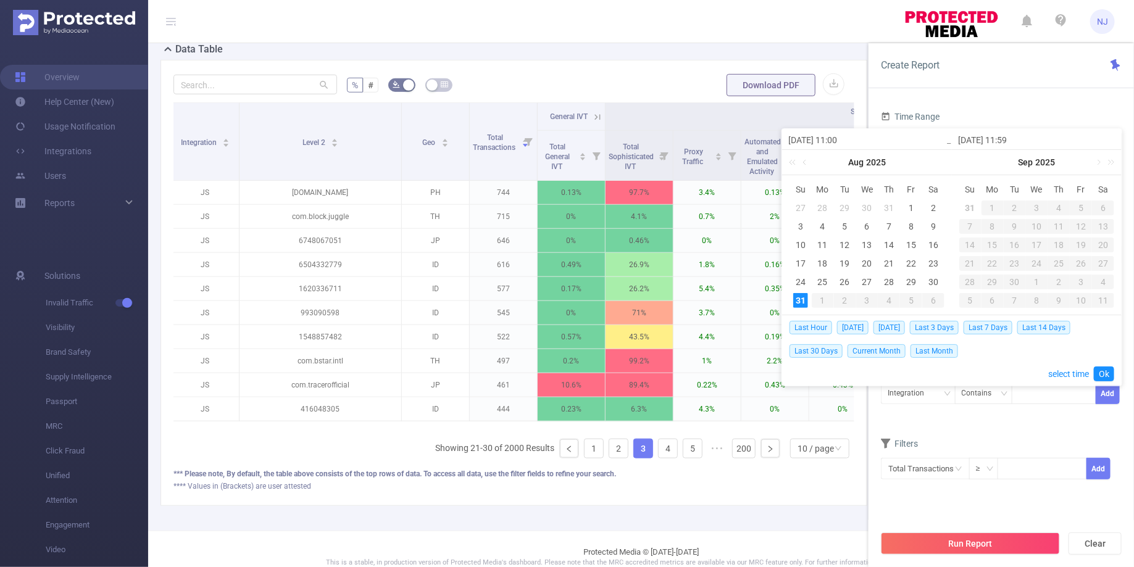
click at [1013, 144] on input "[DATE] 11:59" at bounding box center [1036, 140] width 157 height 15
type input "[DATE] 1:59"
type input "[DATE] 14:59"
click at [1103, 377] on link "Ok" at bounding box center [1104, 374] width 20 height 15
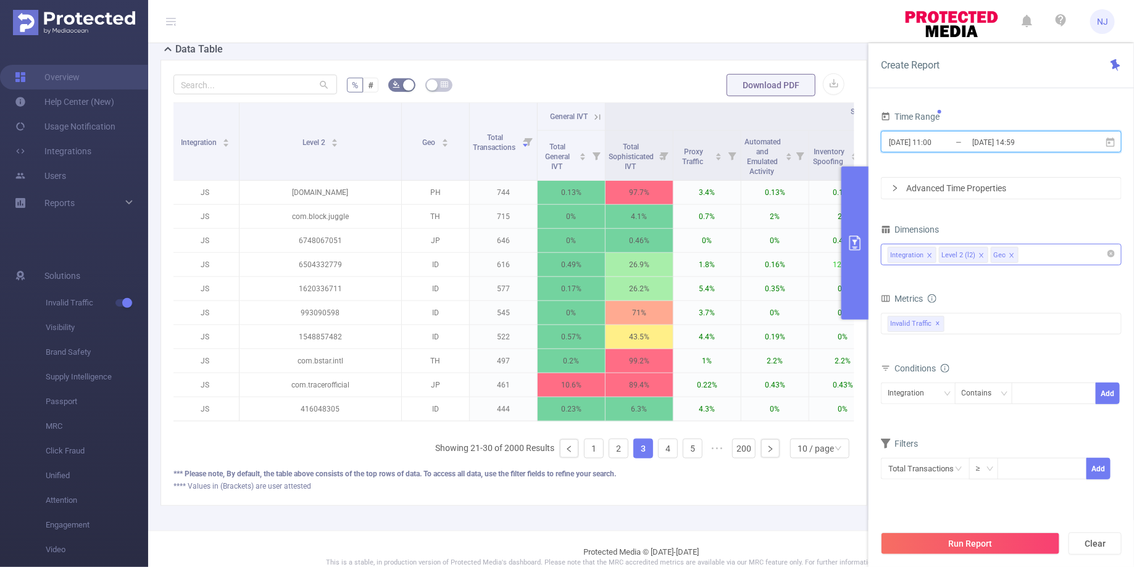
click at [1010, 255] on icon "icon: close" at bounding box center [1012, 255] width 4 height 4
click at [927, 400] on div "Integration" at bounding box center [910, 393] width 45 height 20
click at [906, 433] on li "Level 2 (l2)" at bounding box center [918, 437] width 75 height 20
click at [974, 393] on div "Contains" at bounding box center [981, 393] width 39 height 20
click at [974, 429] on li "Is" at bounding box center [996, 437] width 82 height 20
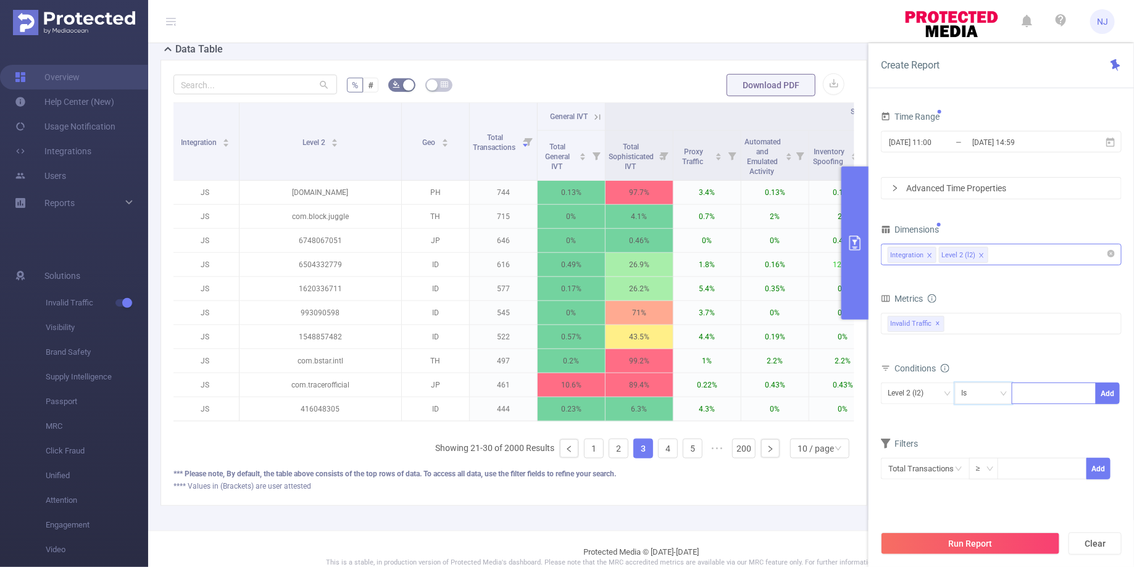
click at [1036, 388] on div at bounding box center [1054, 393] width 71 height 20
paste input "com.zte.nubrowser"
type input "com.zte.nubrowser"
click at [1061, 414] on li "com.zte.nubrowser" at bounding box center [1064, 417] width 102 height 20
click at [1110, 392] on button "Add" at bounding box center [1108, 394] width 24 height 22
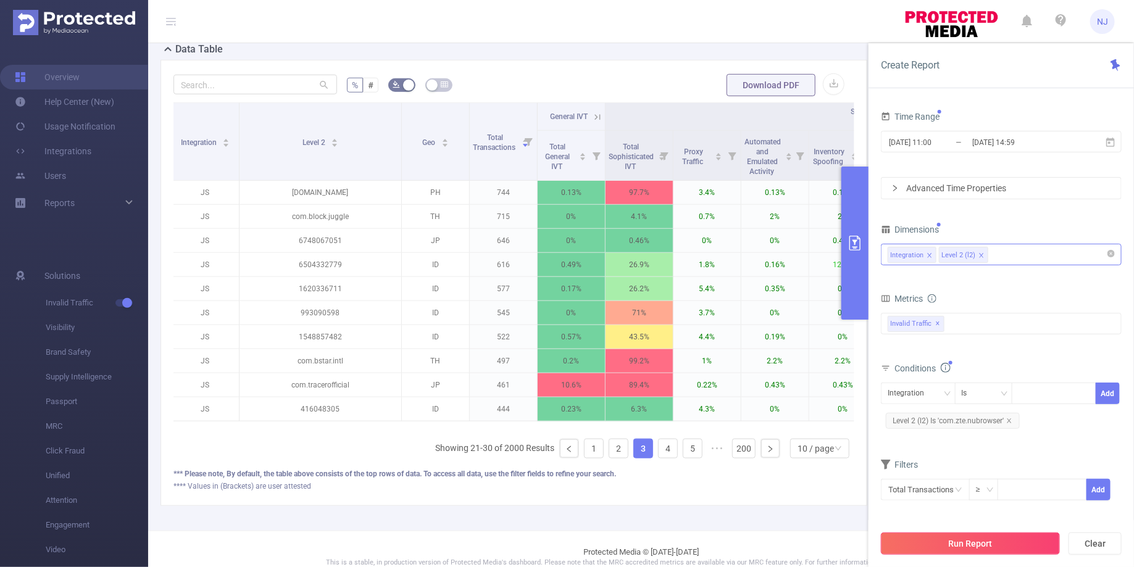
click at [990, 541] on button "Run Report" at bounding box center [970, 544] width 179 height 22
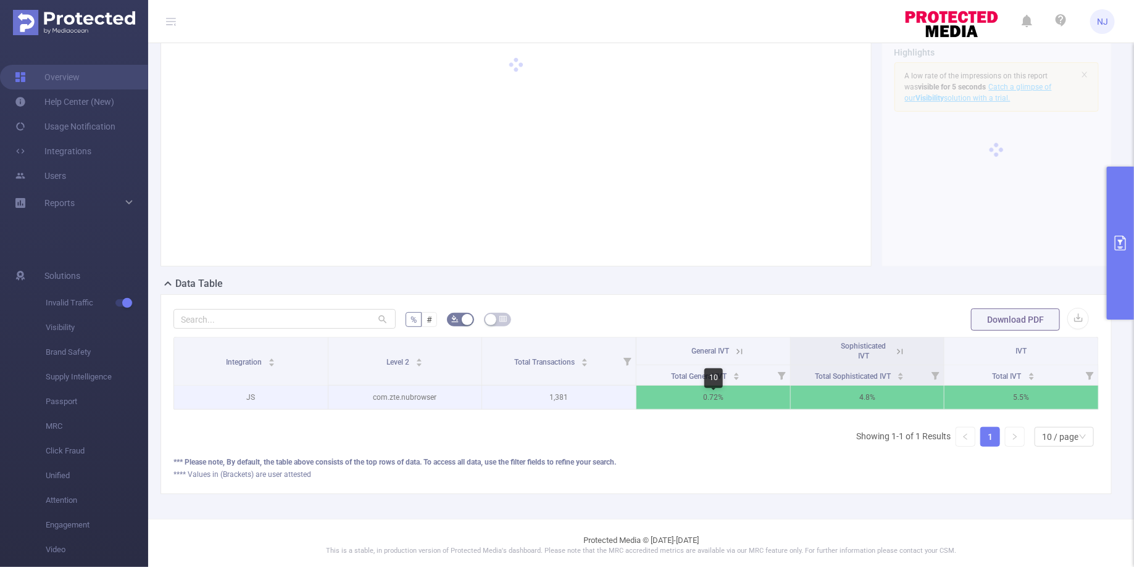
scroll to position [0, 2]
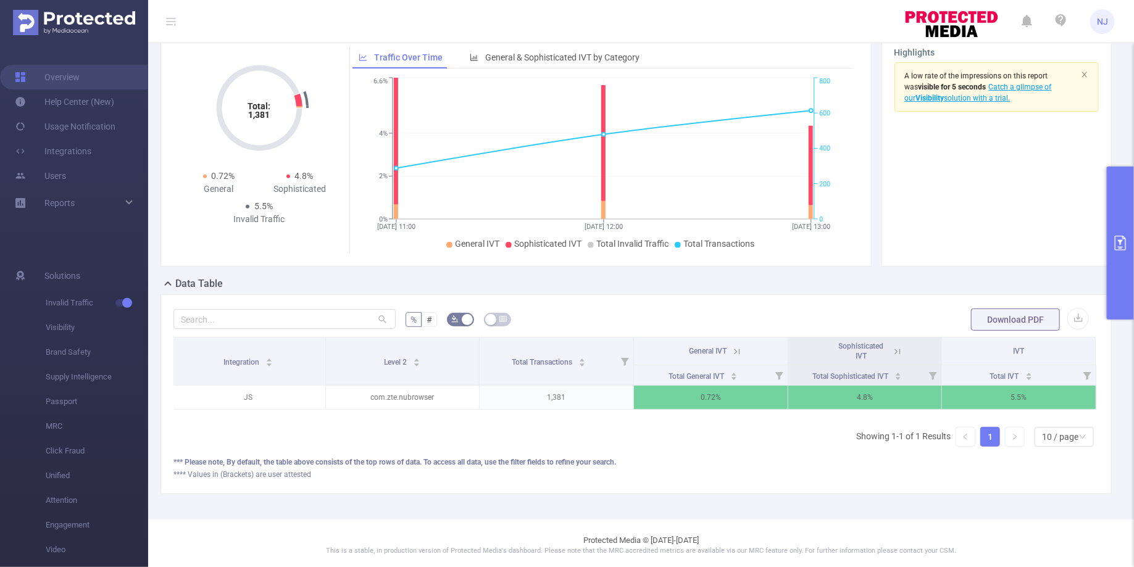
click at [1120, 236] on icon "primary" at bounding box center [1120, 243] width 11 height 15
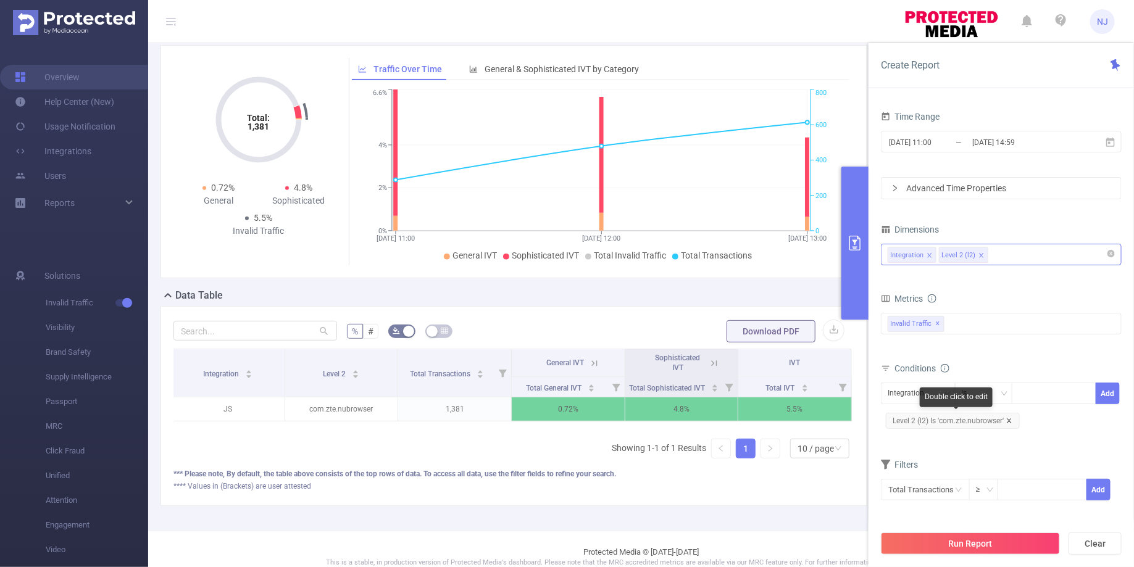
click at [1012, 418] on icon "icon: close" at bounding box center [1009, 421] width 6 height 6
click at [1039, 392] on div at bounding box center [1054, 393] width 71 height 20
click at [937, 400] on div "Integration" at bounding box center [918, 393] width 61 height 20
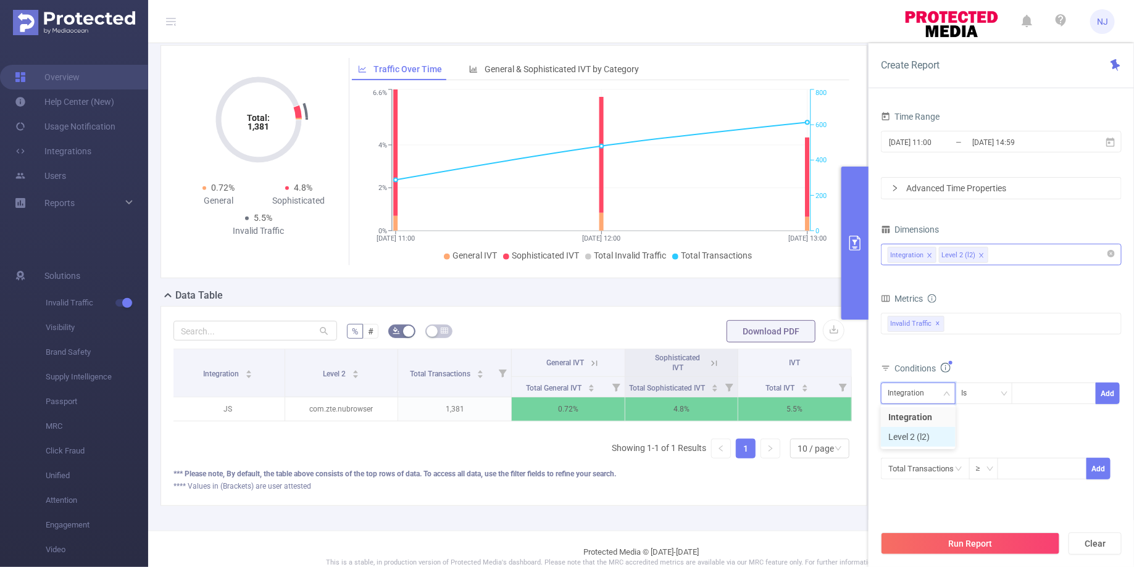
click at [926, 433] on li "Level 2 (l2)" at bounding box center [918, 437] width 75 height 20
click at [1041, 377] on div "Conditions" at bounding box center [1001, 370] width 241 height 20
click at [1043, 395] on div at bounding box center [1054, 393] width 71 height 20
paste input "993090598"
type input "993090598"
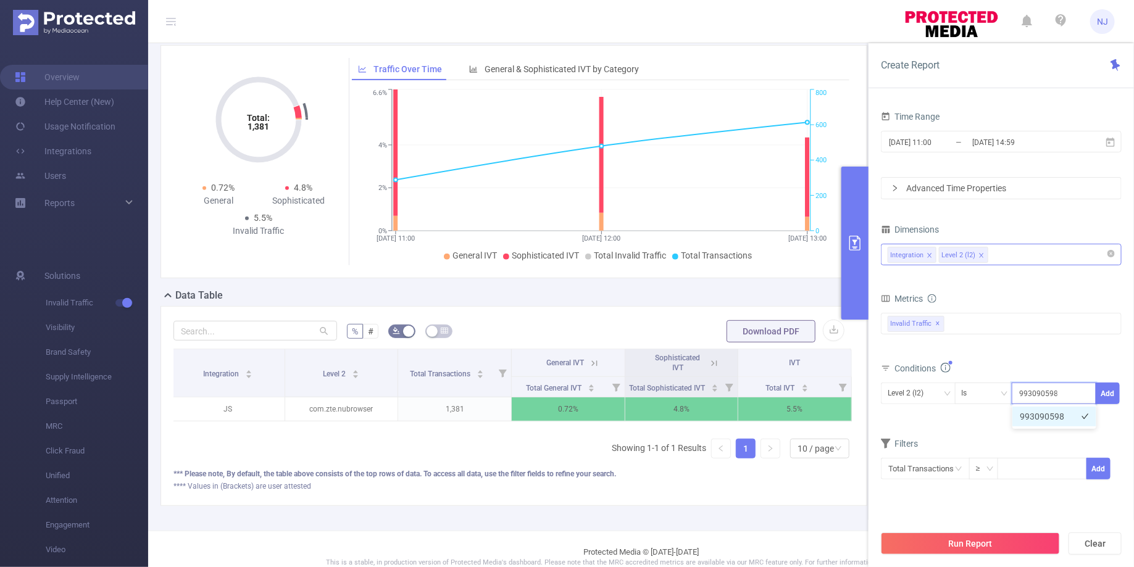
click at [1052, 417] on li "993090598" at bounding box center [1055, 417] width 84 height 20
click at [1105, 395] on button "Add" at bounding box center [1108, 394] width 24 height 22
click at [1010, 539] on button "Run Report" at bounding box center [970, 544] width 179 height 22
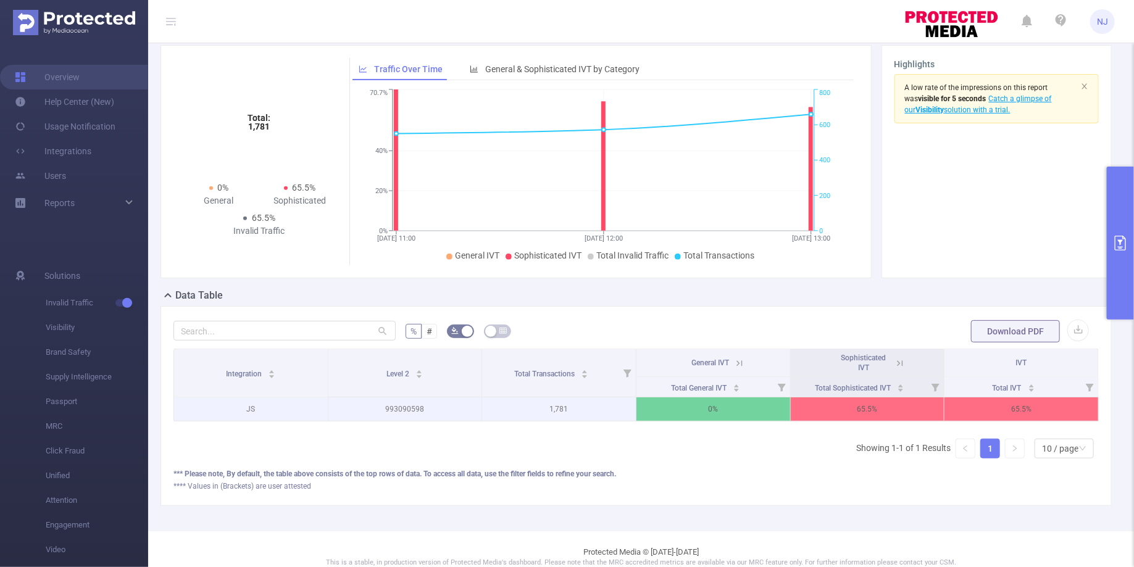
scroll to position [0, 2]
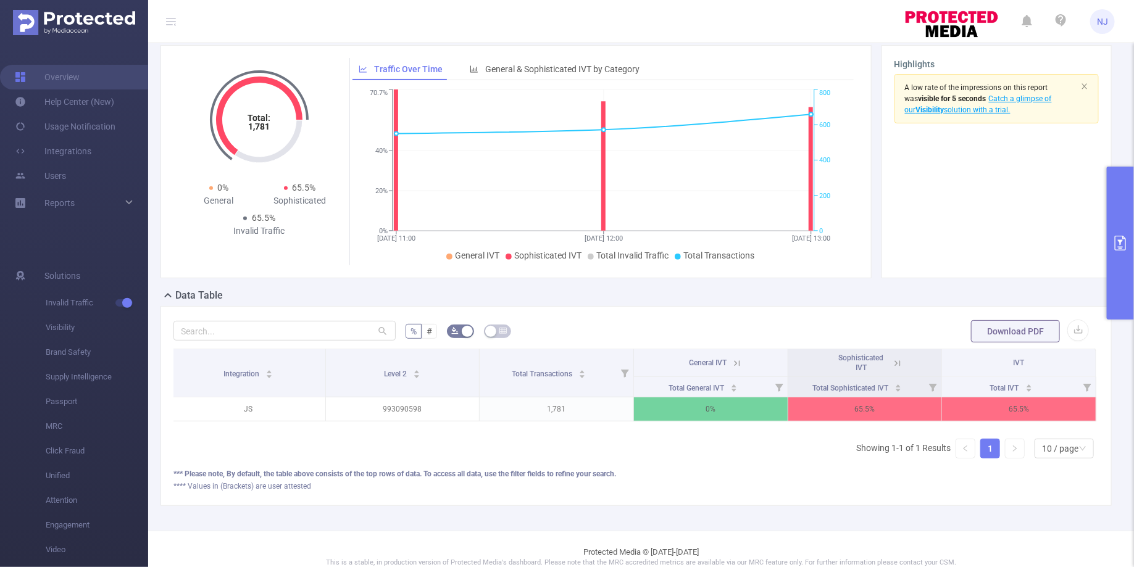
click at [905, 364] on th "Sophisticated IVT" at bounding box center [866, 363] width 154 height 28
click at [900, 364] on icon at bounding box center [897, 363] width 11 height 11
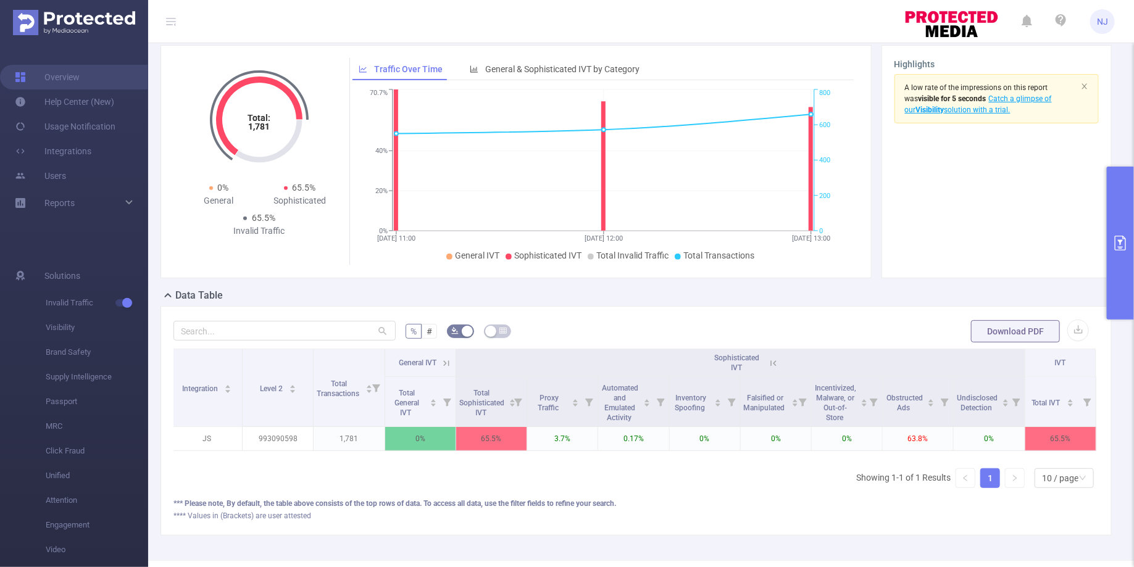
click at [1116, 285] on button "primary" at bounding box center [1120, 243] width 27 height 153
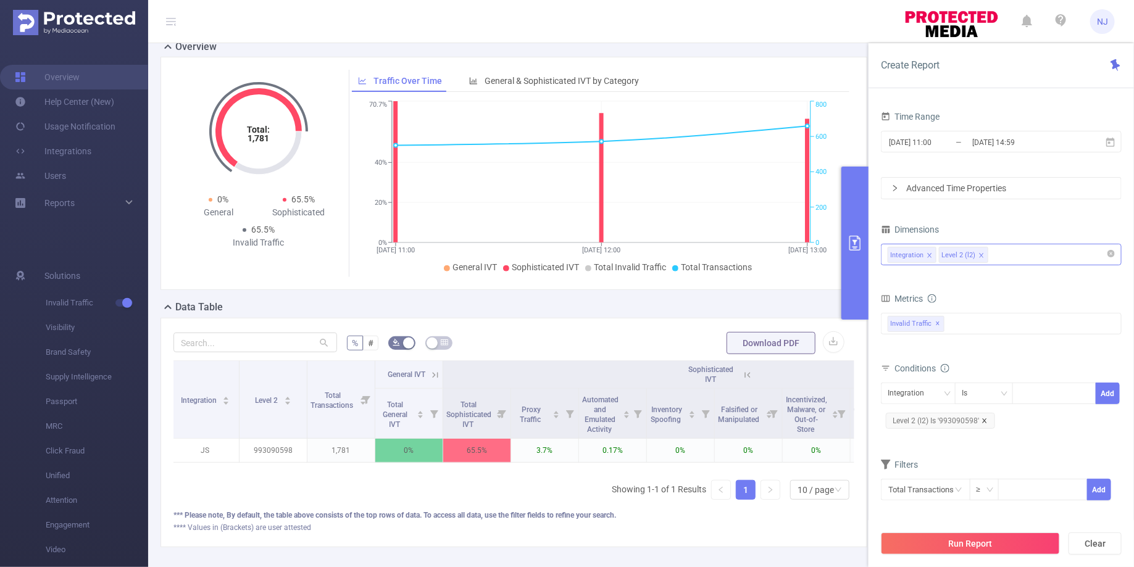
click at [987, 420] on icon "icon: close" at bounding box center [985, 421] width 6 height 6
click at [924, 398] on div "Integration" at bounding box center [910, 393] width 45 height 20
click at [911, 432] on li "Level 2 (l2)" at bounding box center [918, 437] width 75 height 20
click at [1024, 387] on input at bounding box center [1022, 394] width 6 height 16
paste input "1620336711"
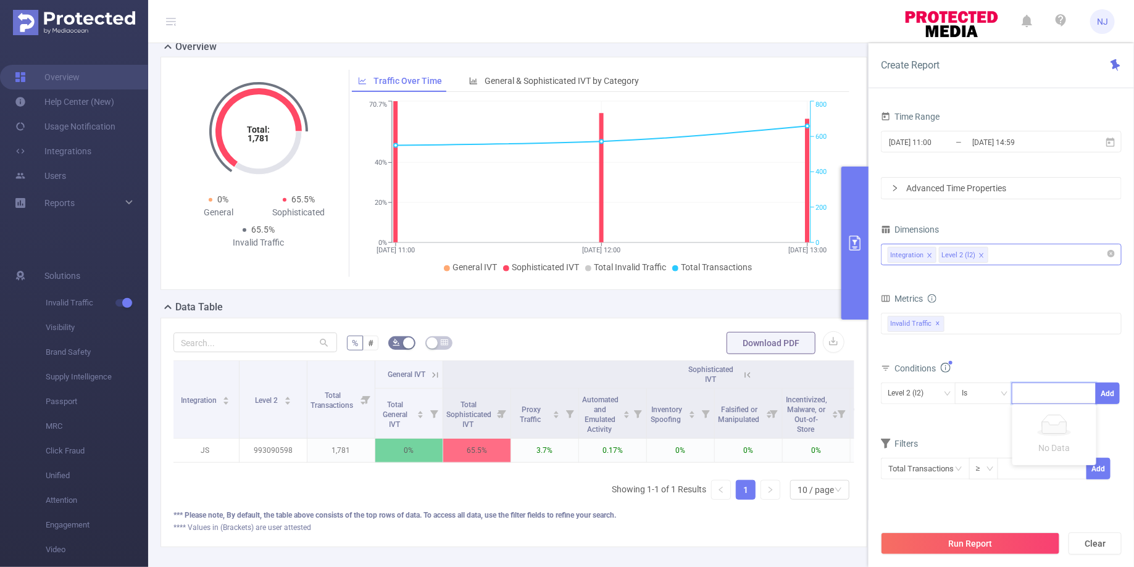
type input "1620336711"
click at [1058, 414] on li "1620336711" at bounding box center [1055, 417] width 84 height 20
click at [1110, 396] on button "Add" at bounding box center [1108, 394] width 24 height 22
click at [996, 550] on button "Run Report" at bounding box center [970, 544] width 179 height 22
